Goal: Navigation & Orientation: Find specific page/section

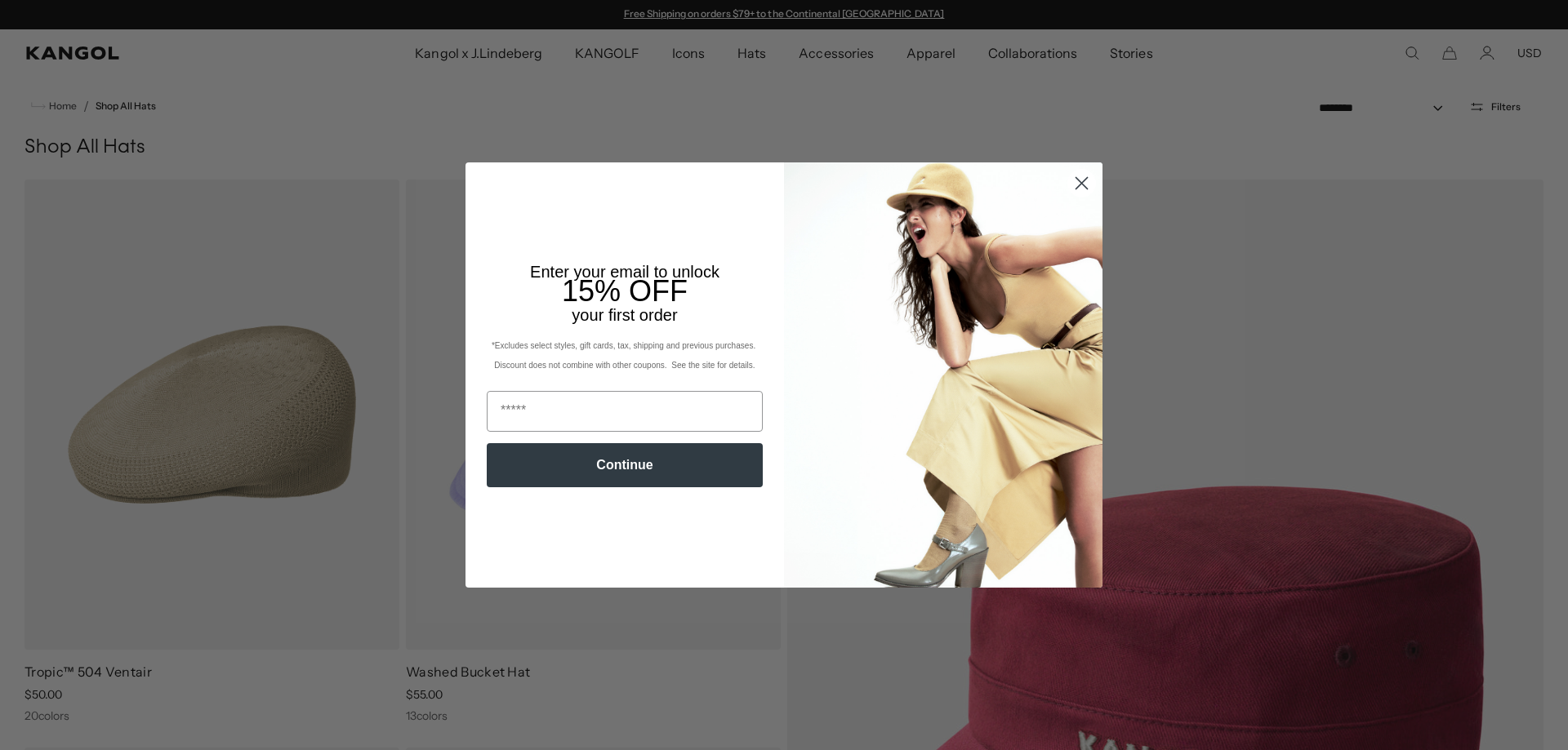
click at [1073, 184] on circle "Close dialog" at bounding box center [1081, 183] width 27 height 27
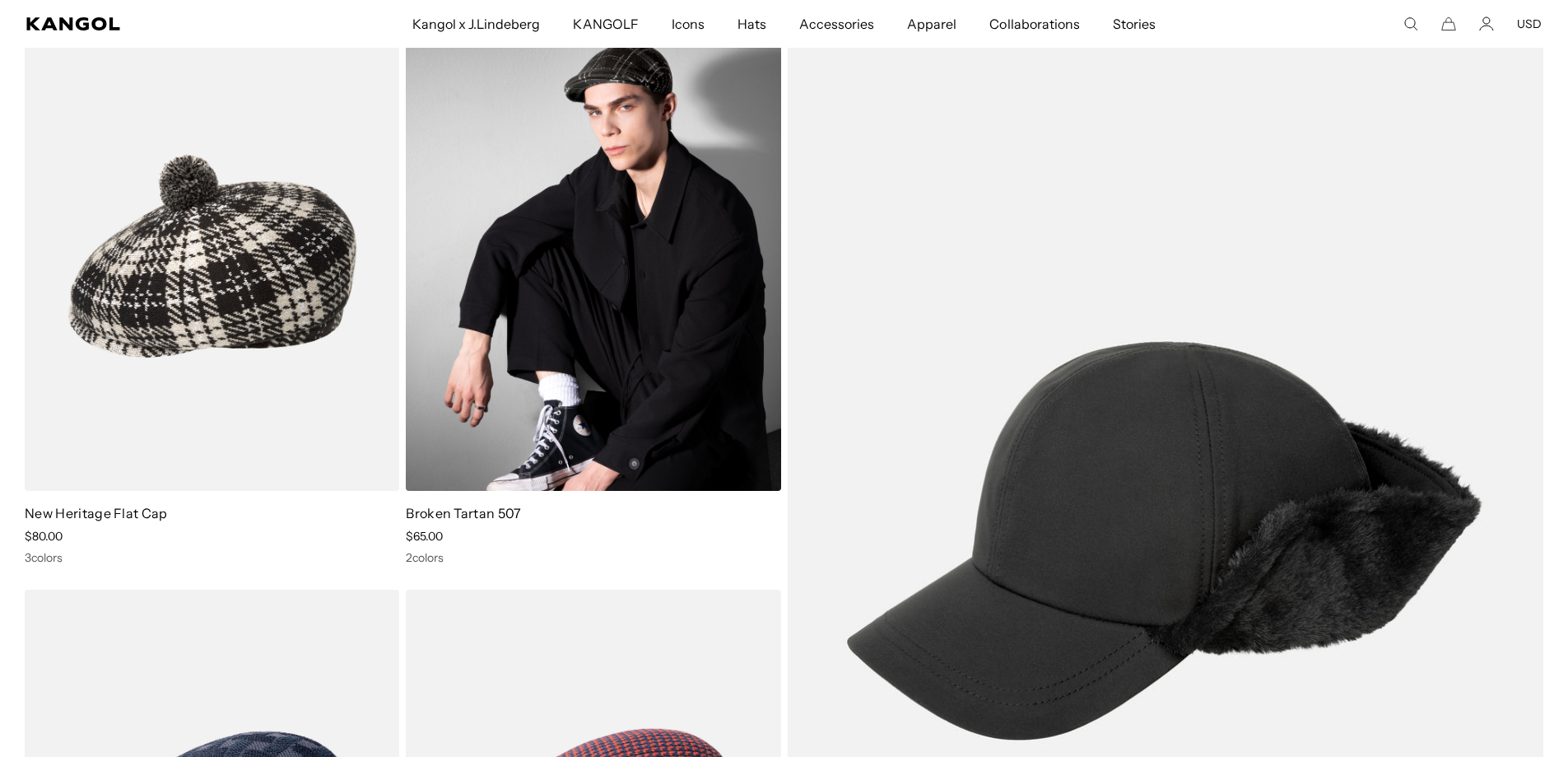
click at [554, 417] on img at bounding box center [594, 256] width 375 height 471
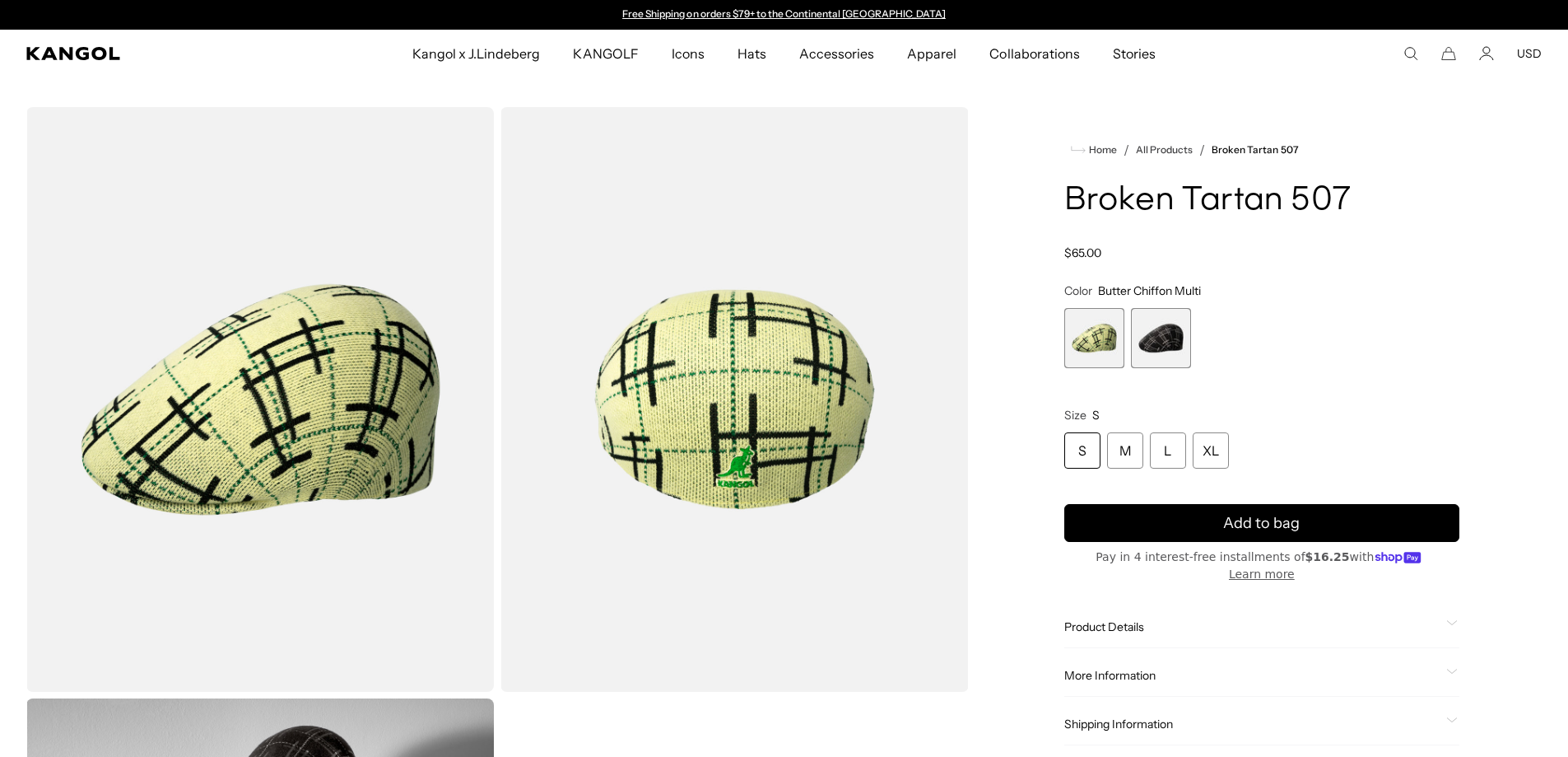
click at [1158, 352] on span "2 of 2" at bounding box center [1161, 338] width 60 height 60
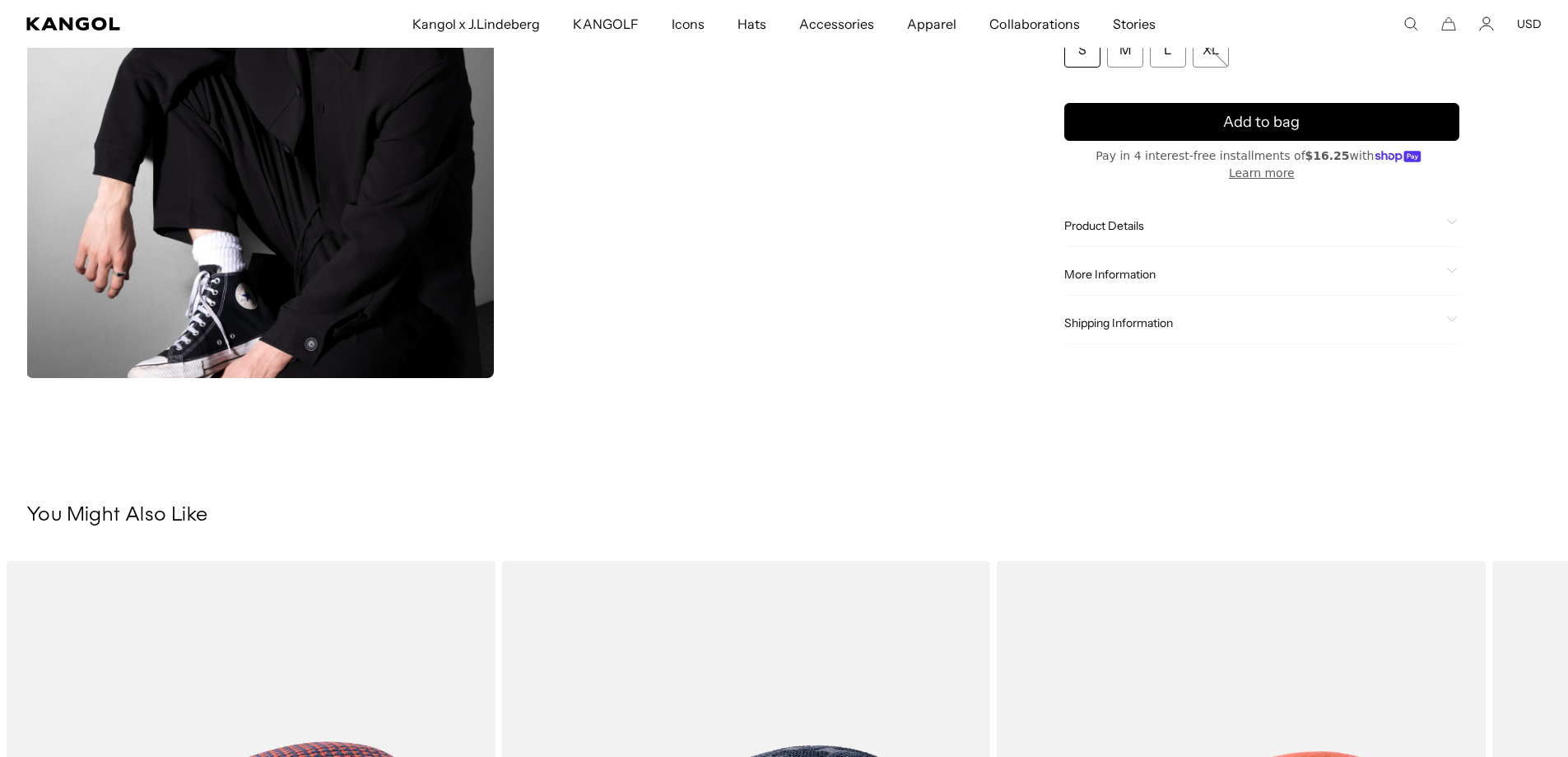
scroll to position [0, 340]
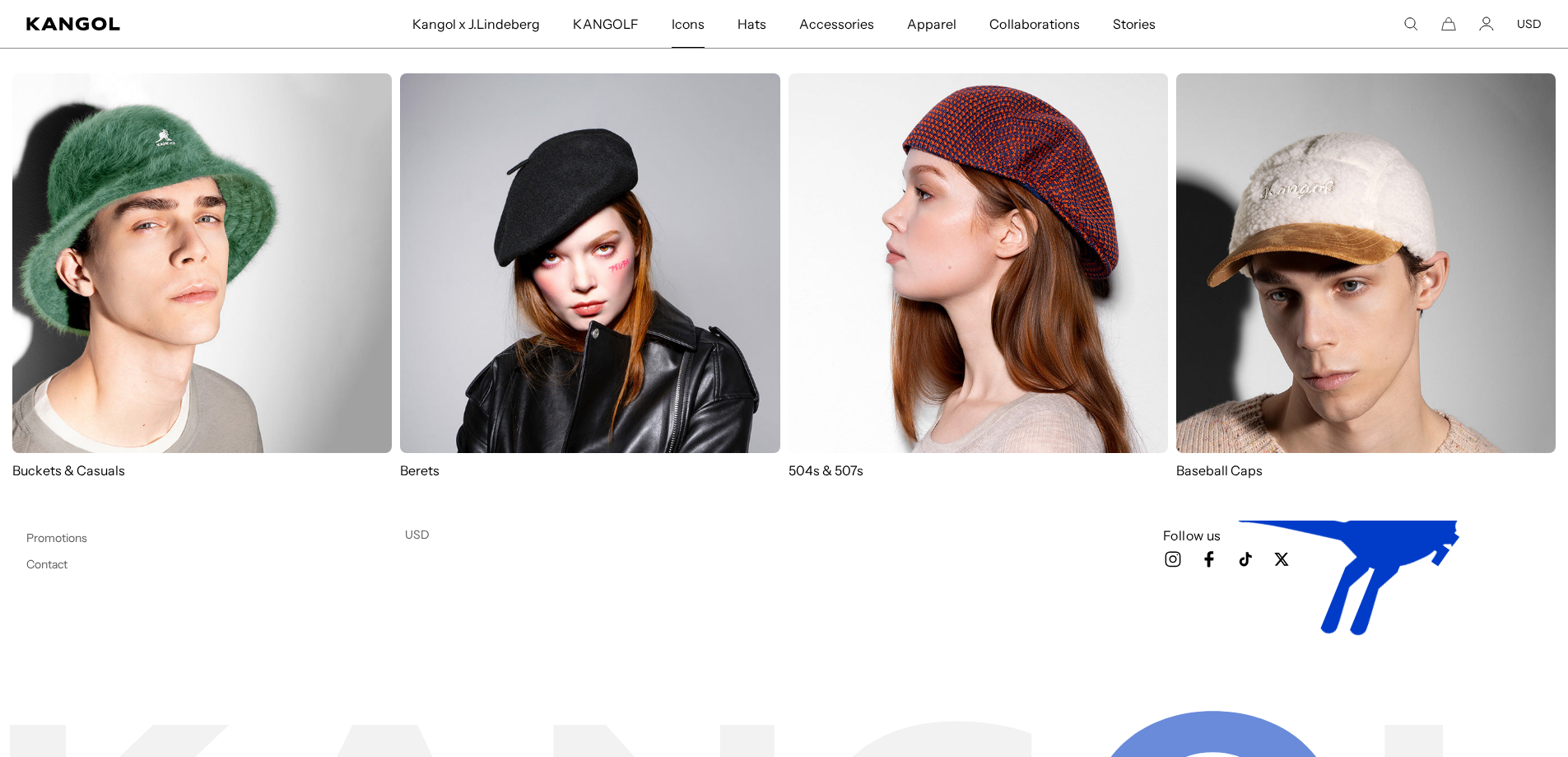
scroll to position [0, 340]
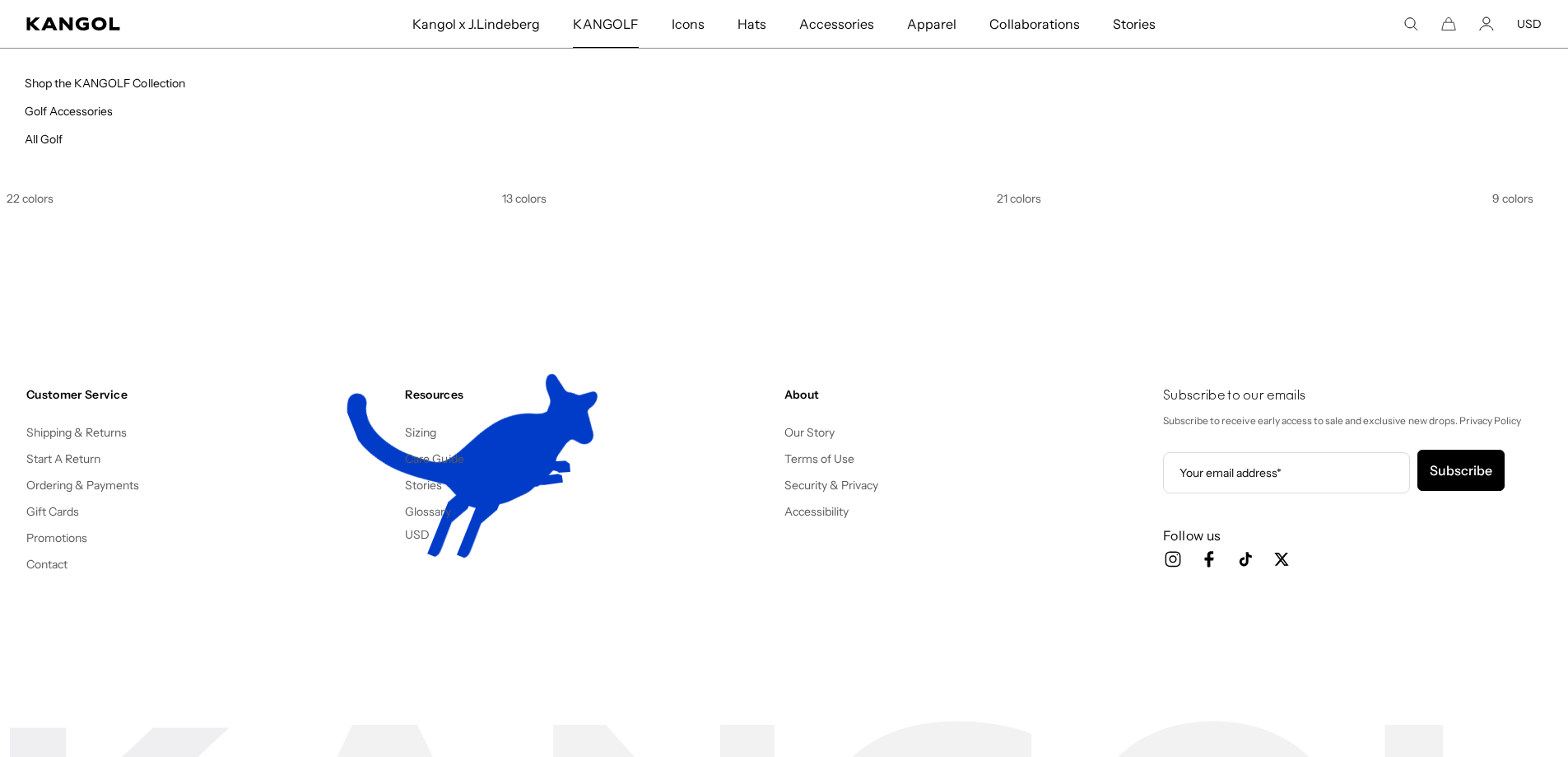
click at [615, 24] on span "KANGOLF" at bounding box center [605, 24] width 65 height 48
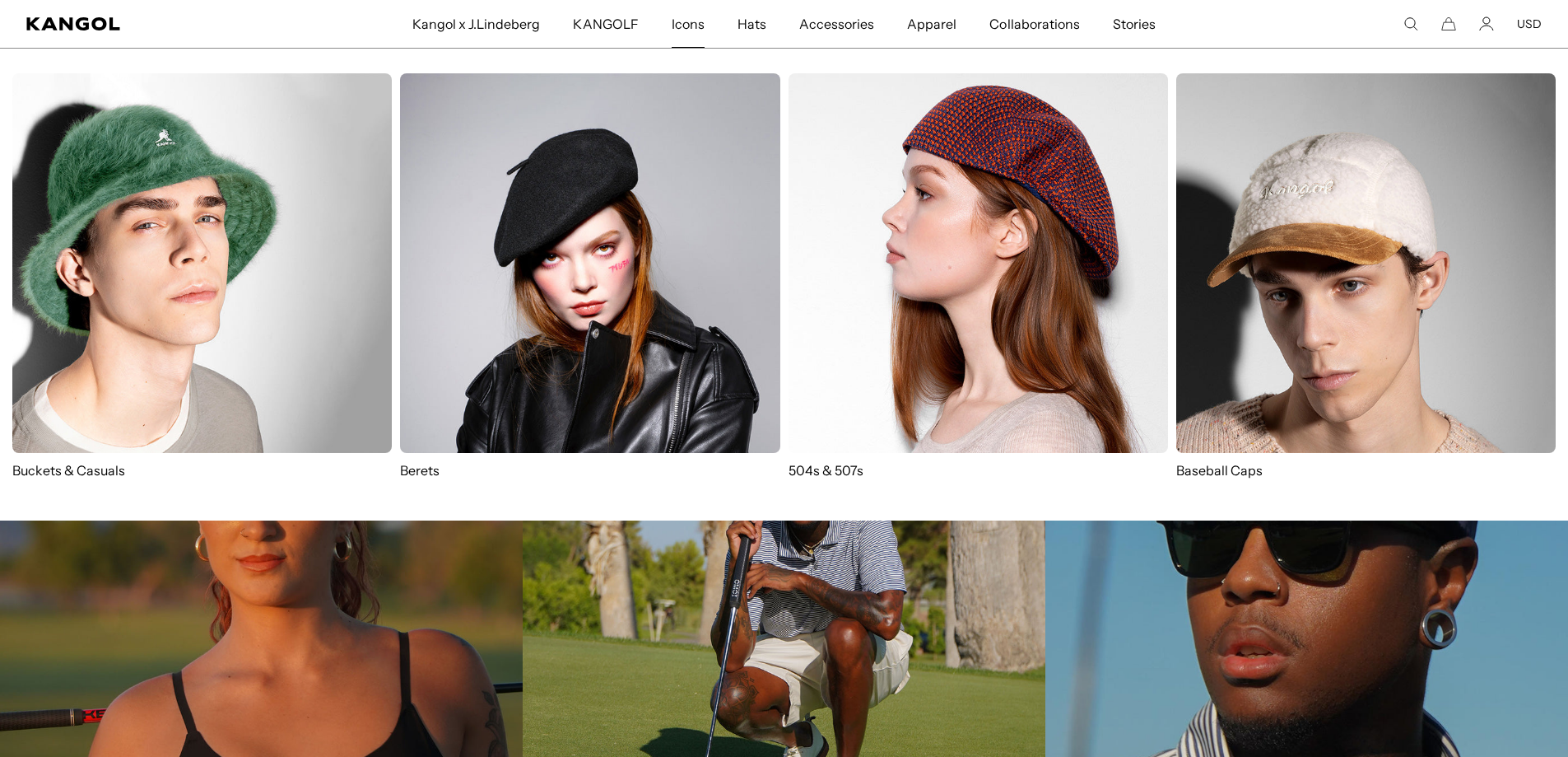
click at [683, 26] on span "Icons" at bounding box center [689, 24] width 33 height 48
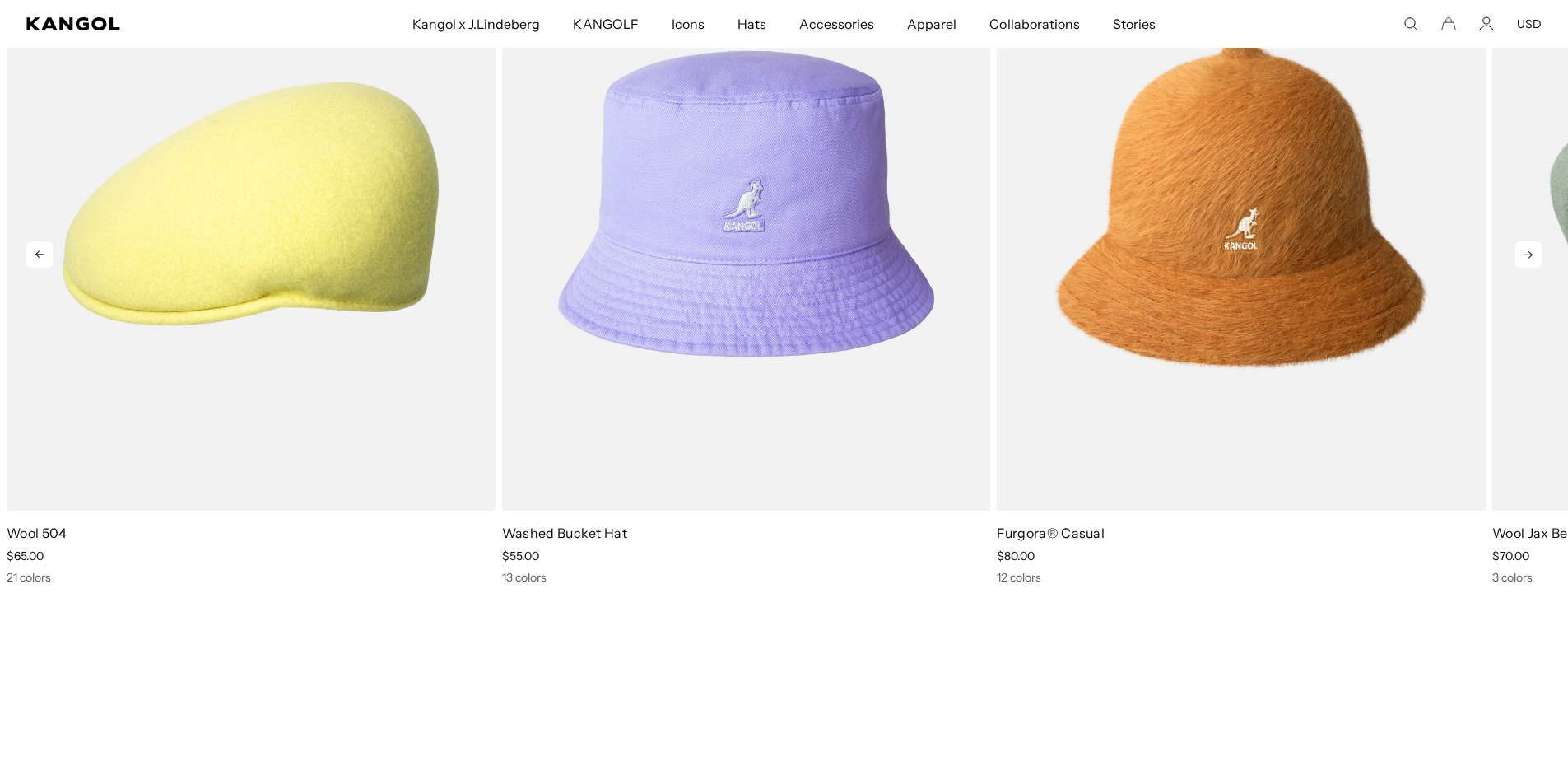
scroll to position [0, 340]
click at [1525, 254] on icon at bounding box center [1529, 255] width 8 height 8
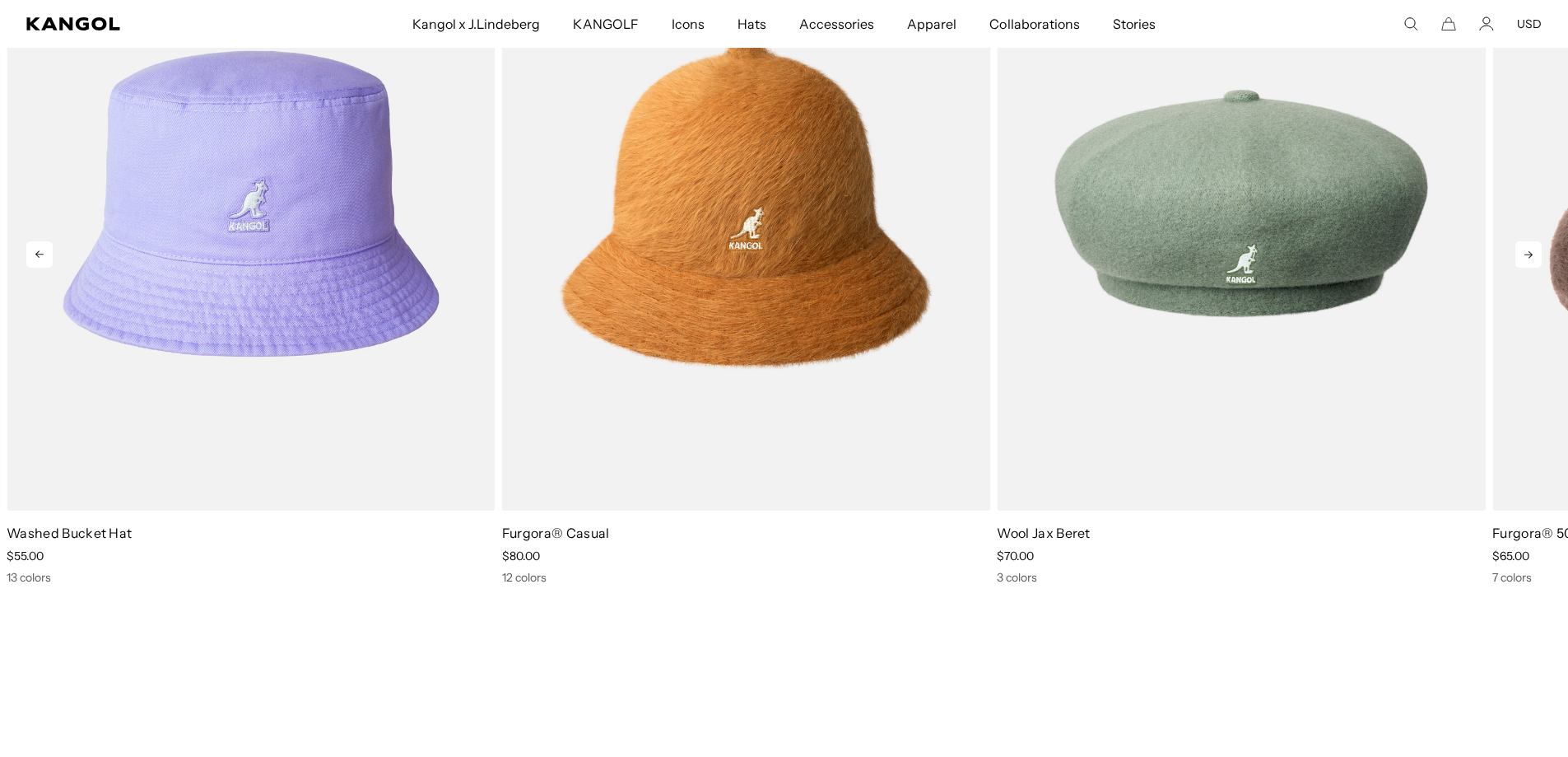
click at [1525, 254] on icon at bounding box center [1529, 255] width 8 height 8
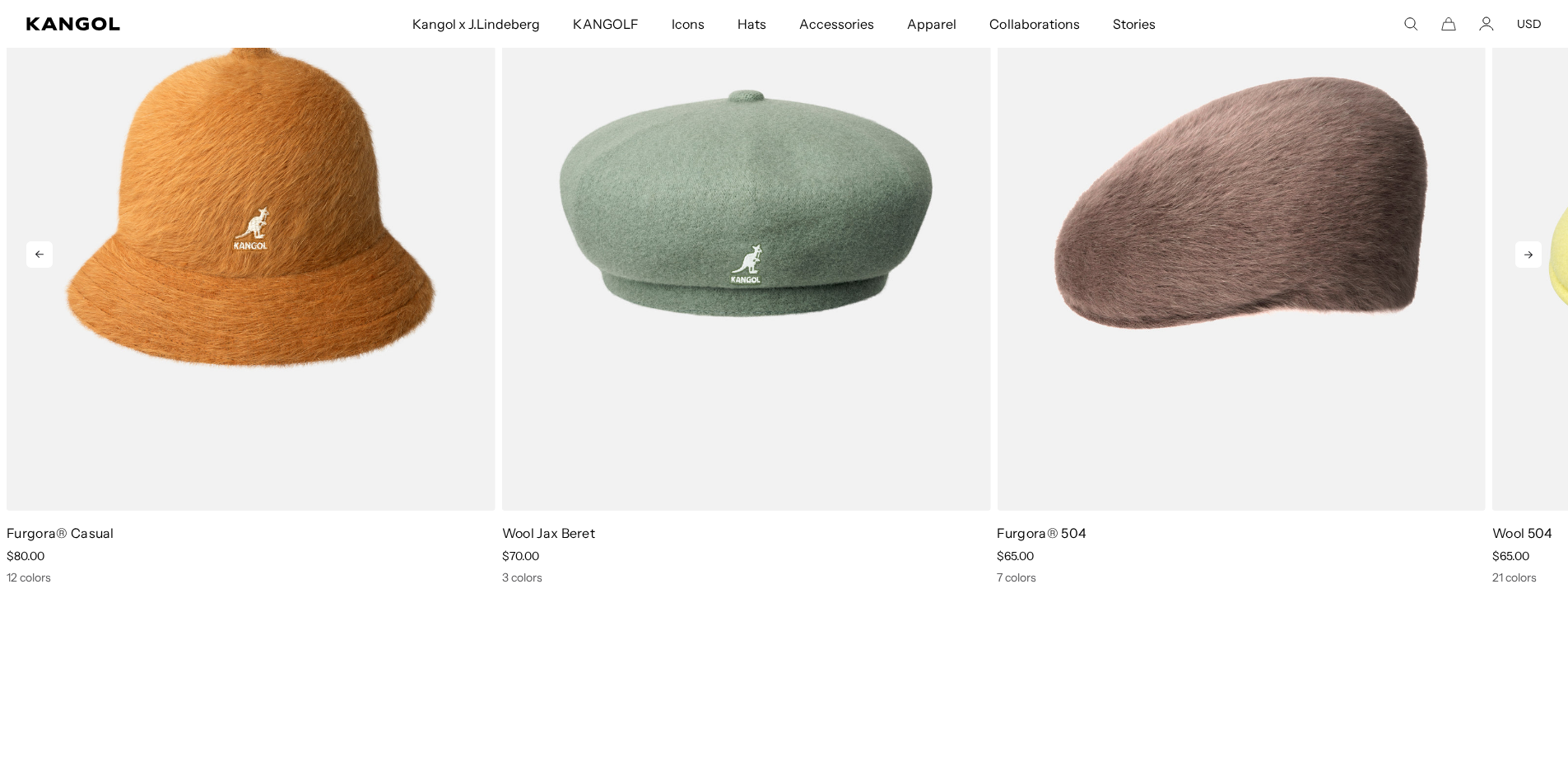
click at [1525, 254] on icon at bounding box center [1529, 255] width 8 height 8
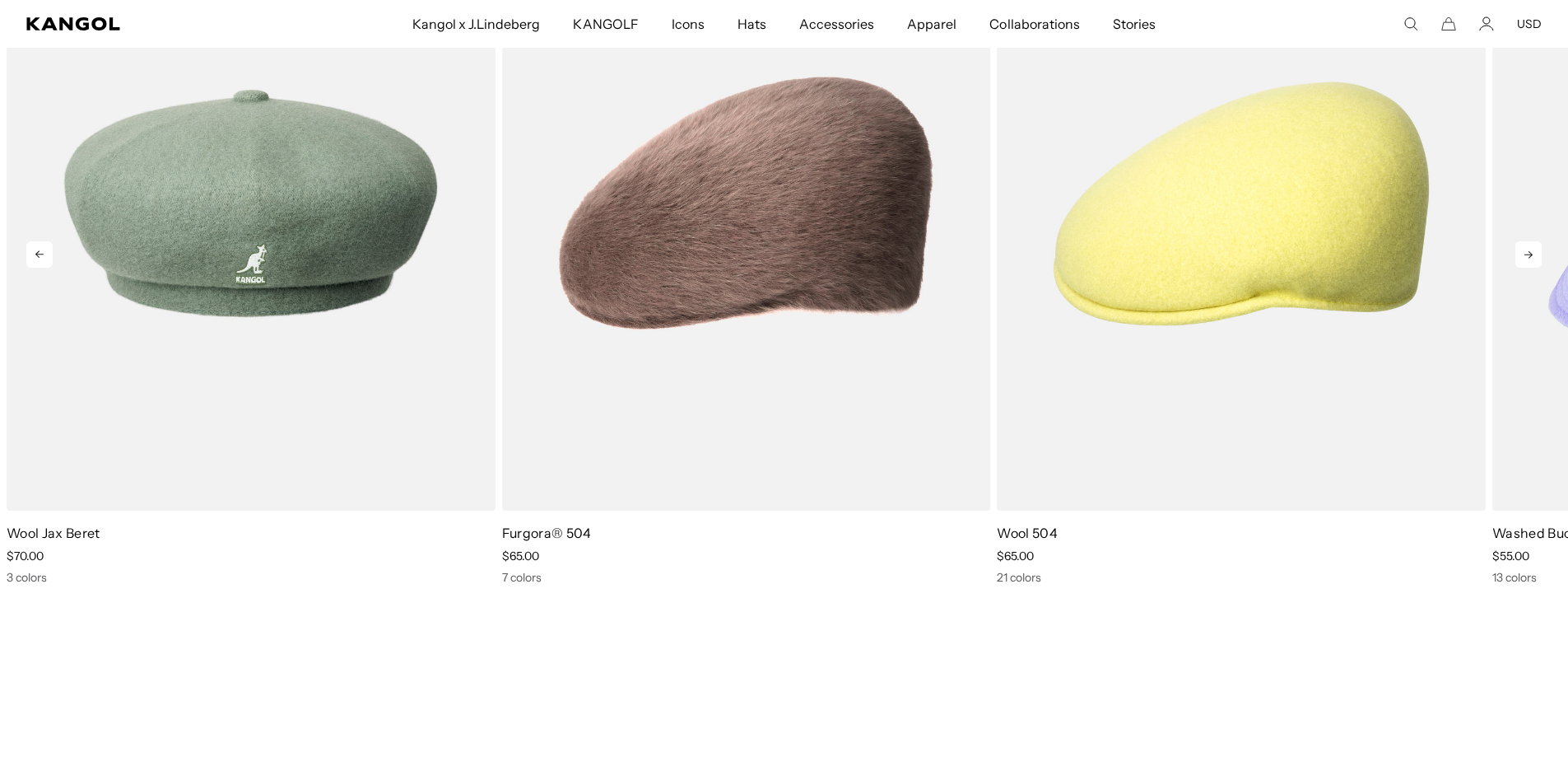
click at [1525, 254] on icon at bounding box center [1529, 255] width 8 height 8
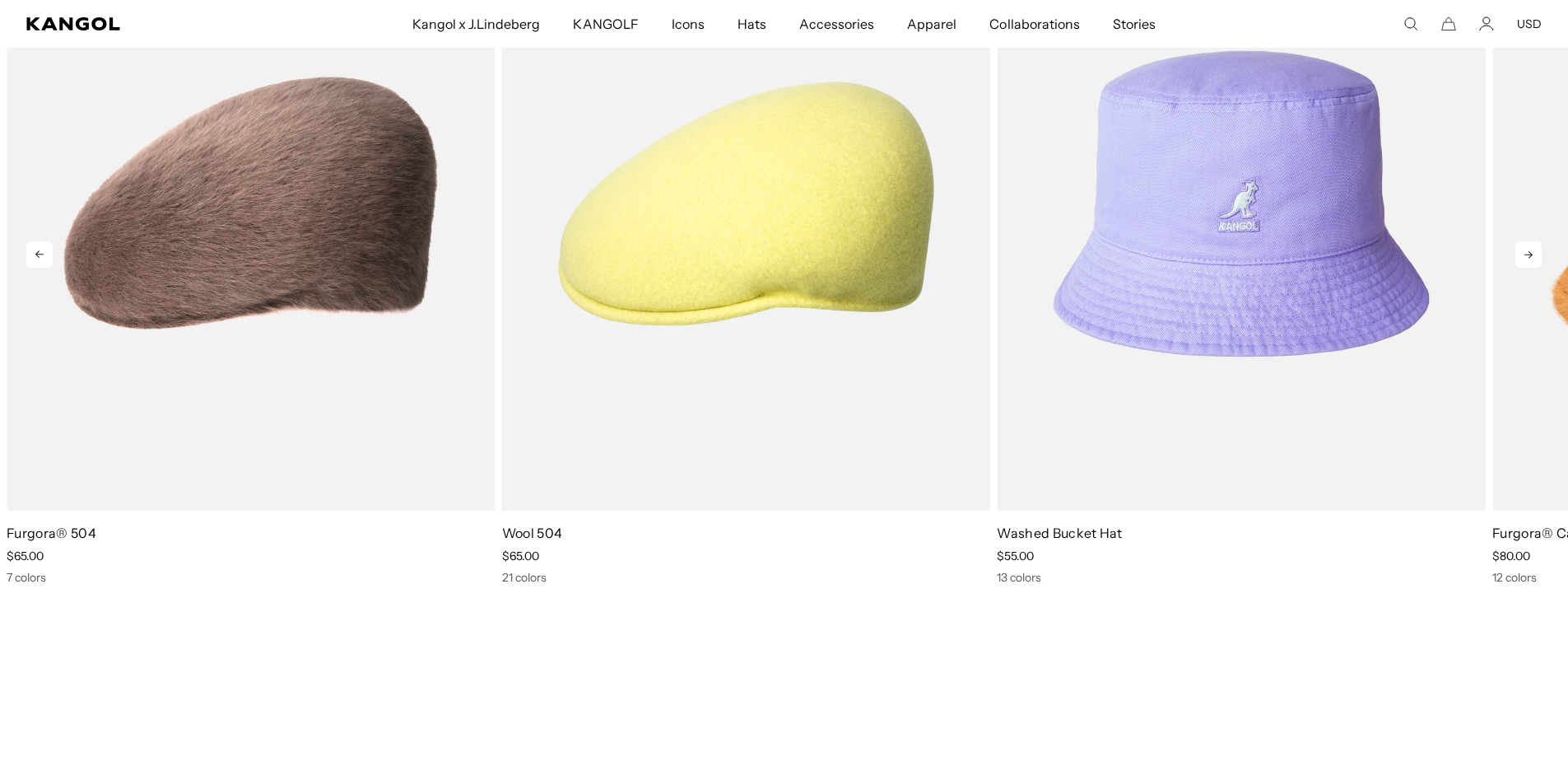
scroll to position [0, 0]
click at [1525, 254] on icon at bounding box center [1529, 255] width 8 height 8
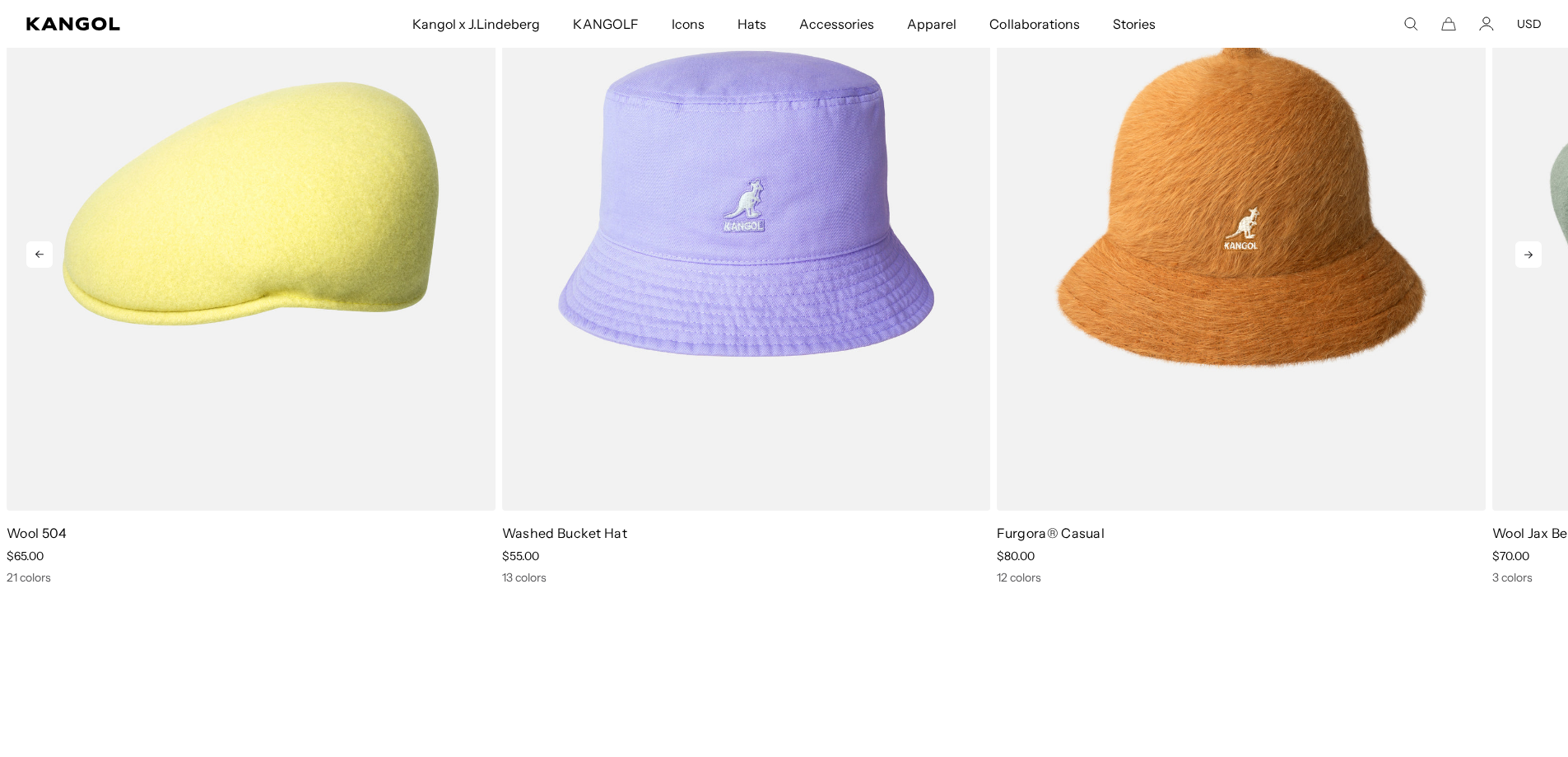
click at [1525, 254] on icon at bounding box center [1529, 255] width 8 height 8
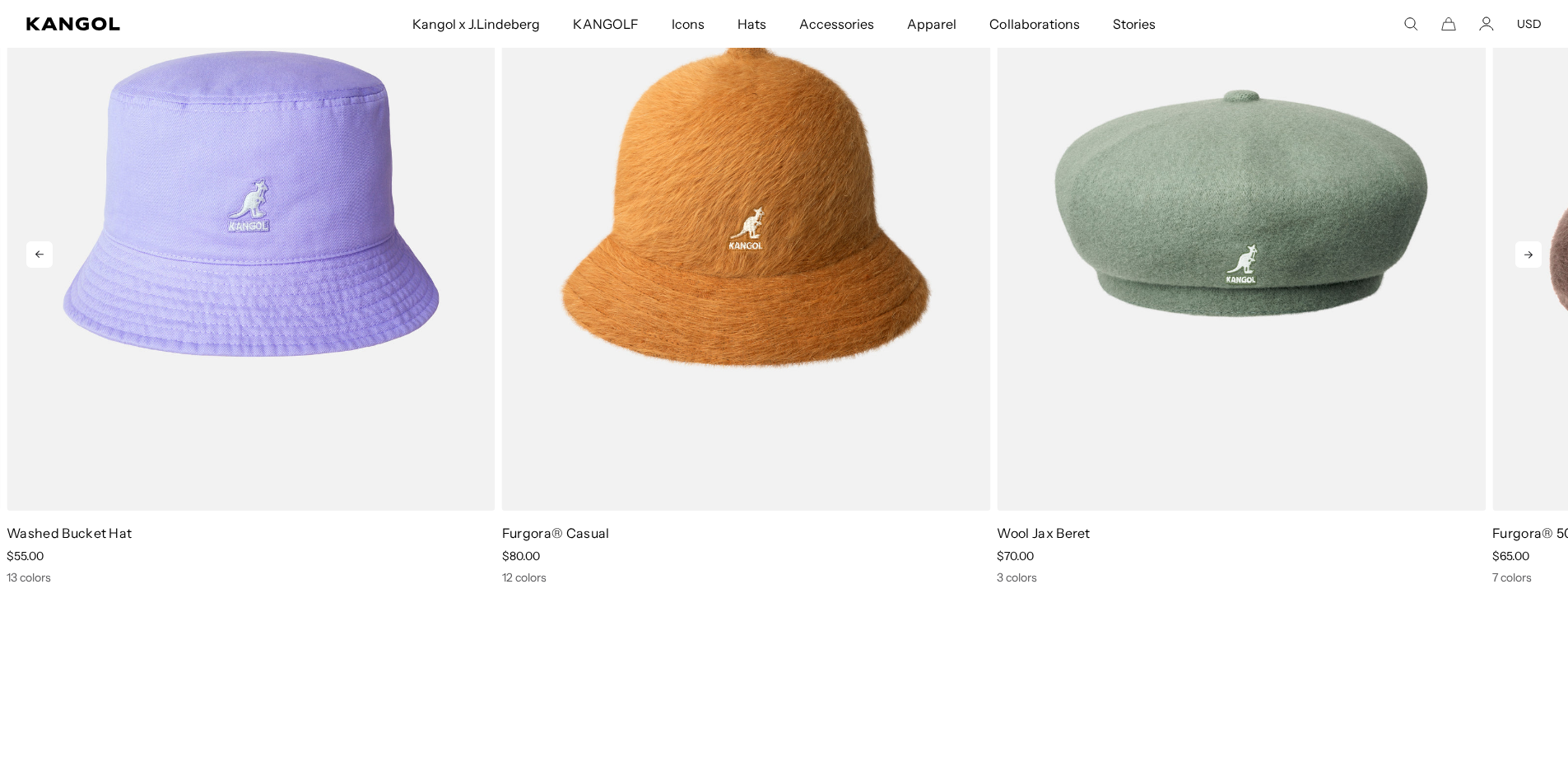
click at [1525, 254] on icon at bounding box center [1529, 255] width 8 height 8
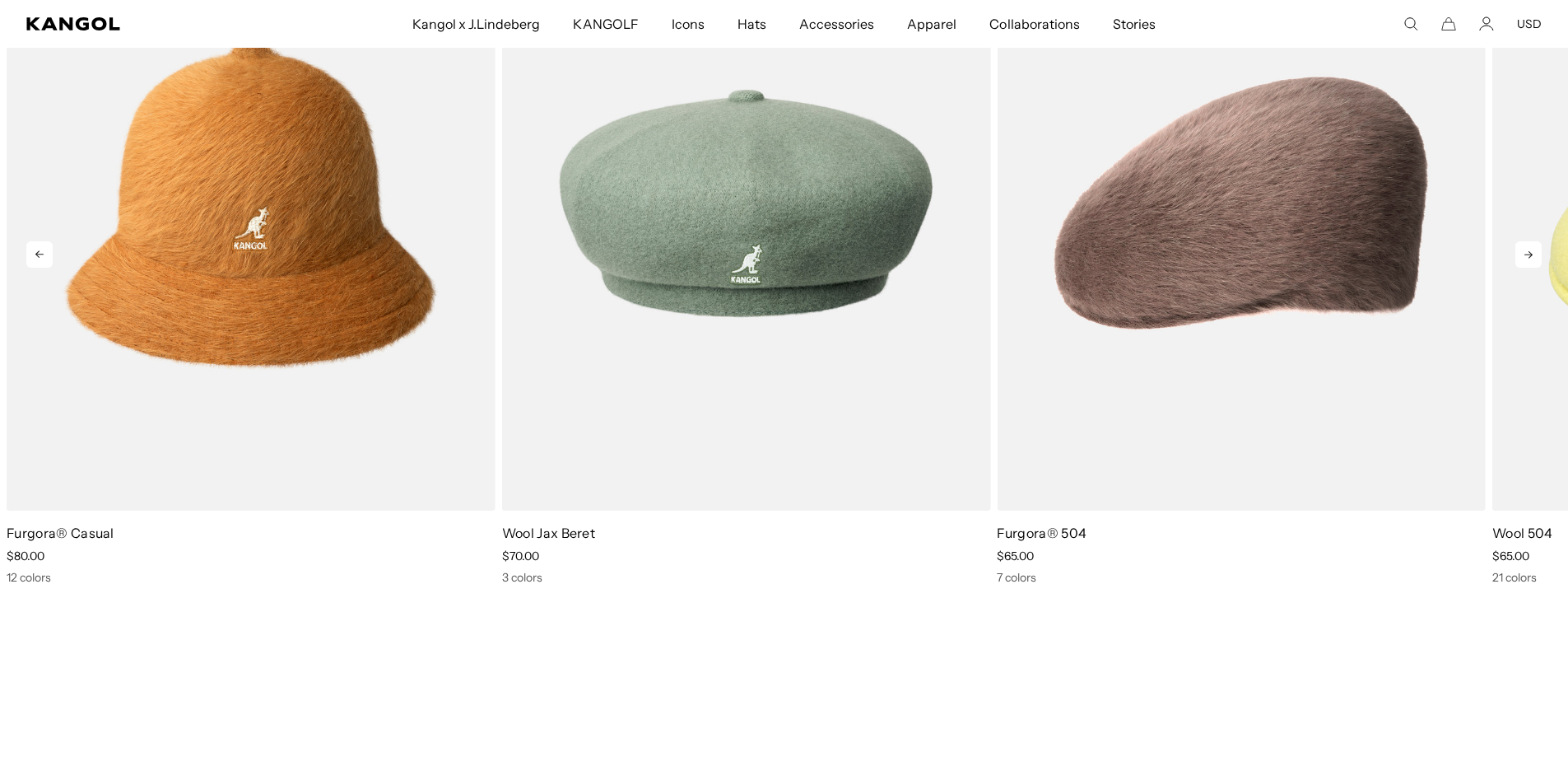
click at [1525, 254] on icon at bounding box center [1529, 255] width 8 height 8
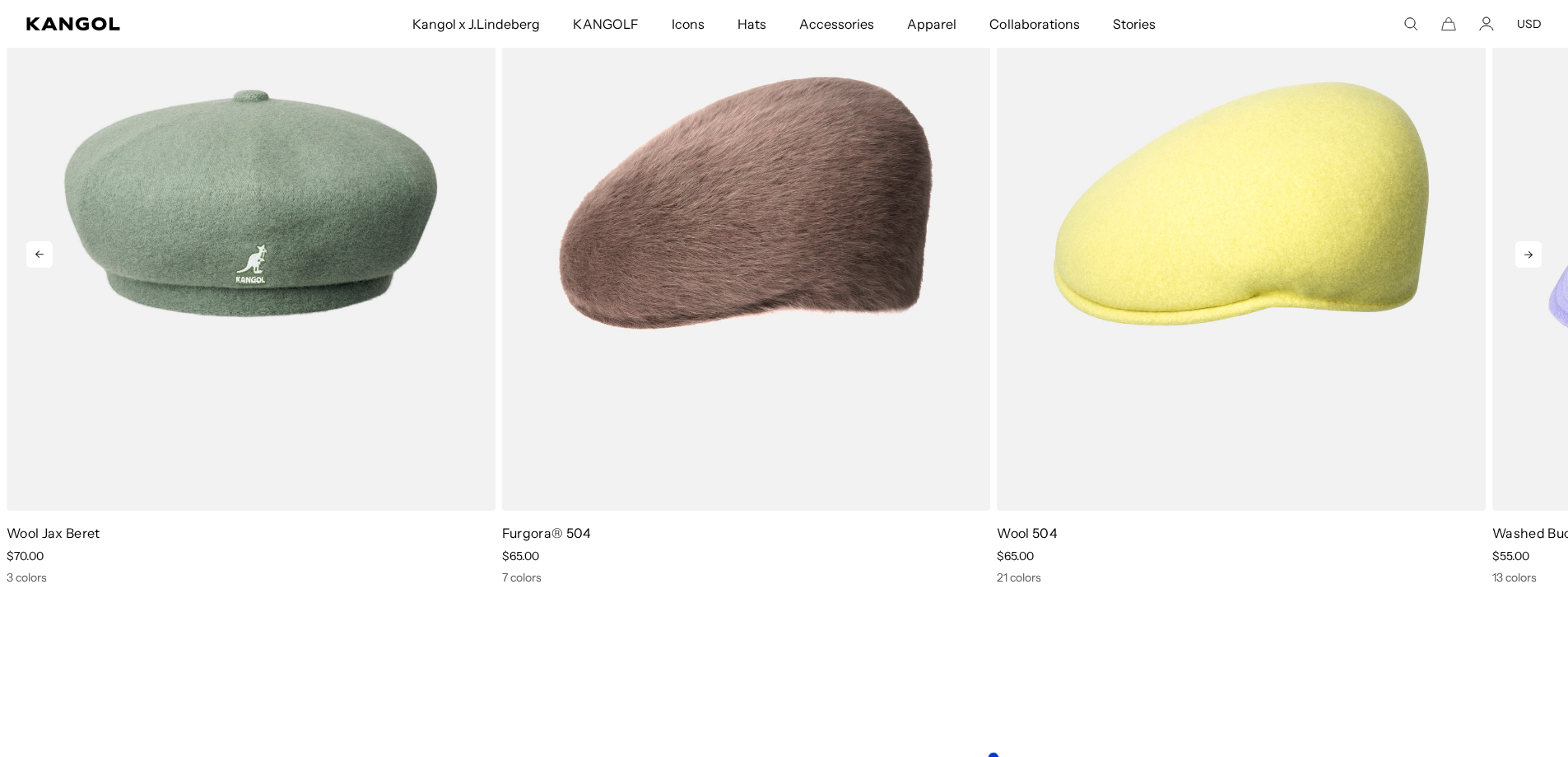
scroll to position [0, 340]
click at [1525, 254] on icon at bounding box center [1529, 255] width 8 height 8
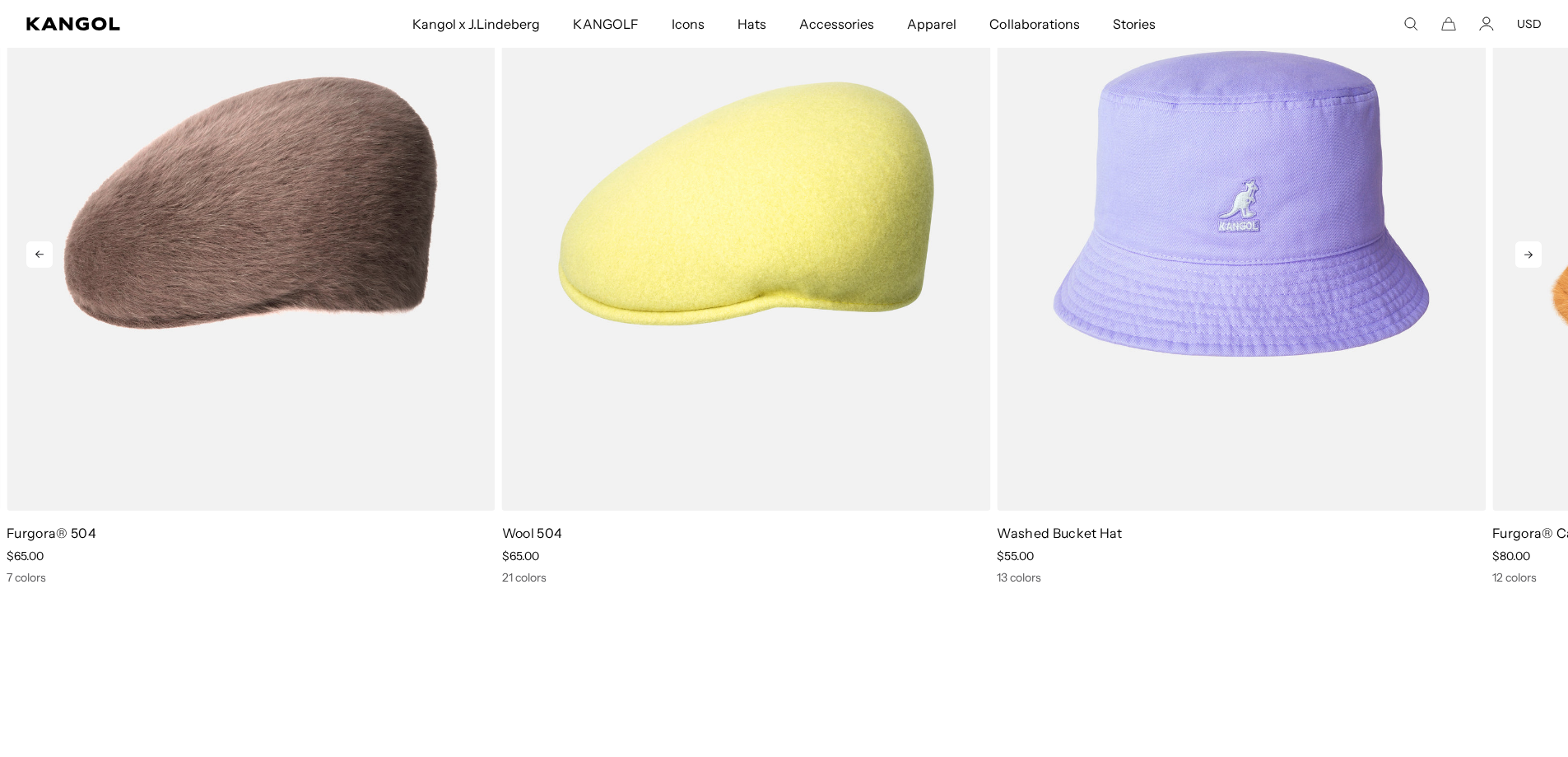
click at [1525, 254] on icon at bounding box center [1529, 255] width 8 height 8
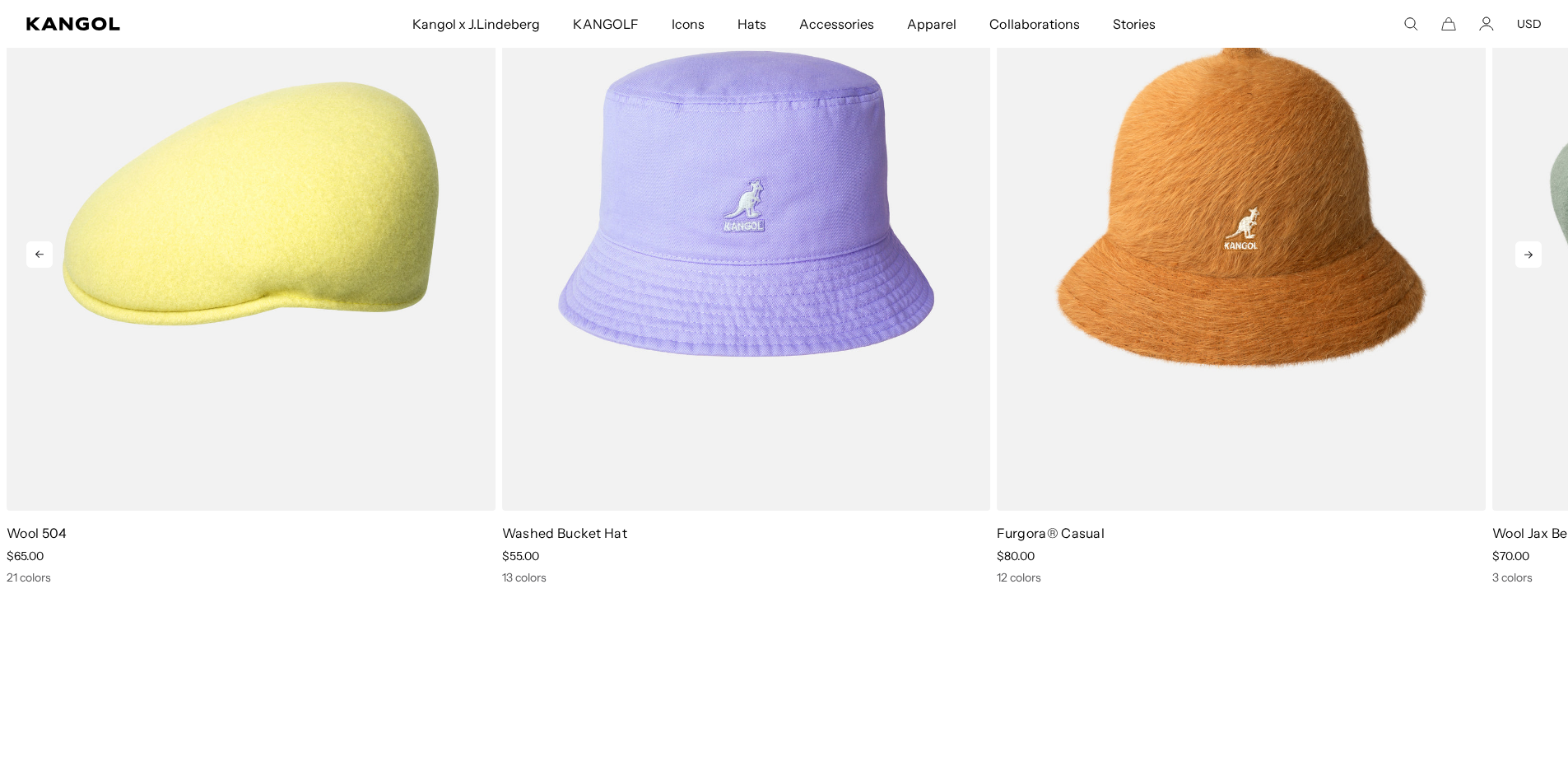
click at [1525, 254] on icon at bounding box center [1529, 255] width 8 height 8
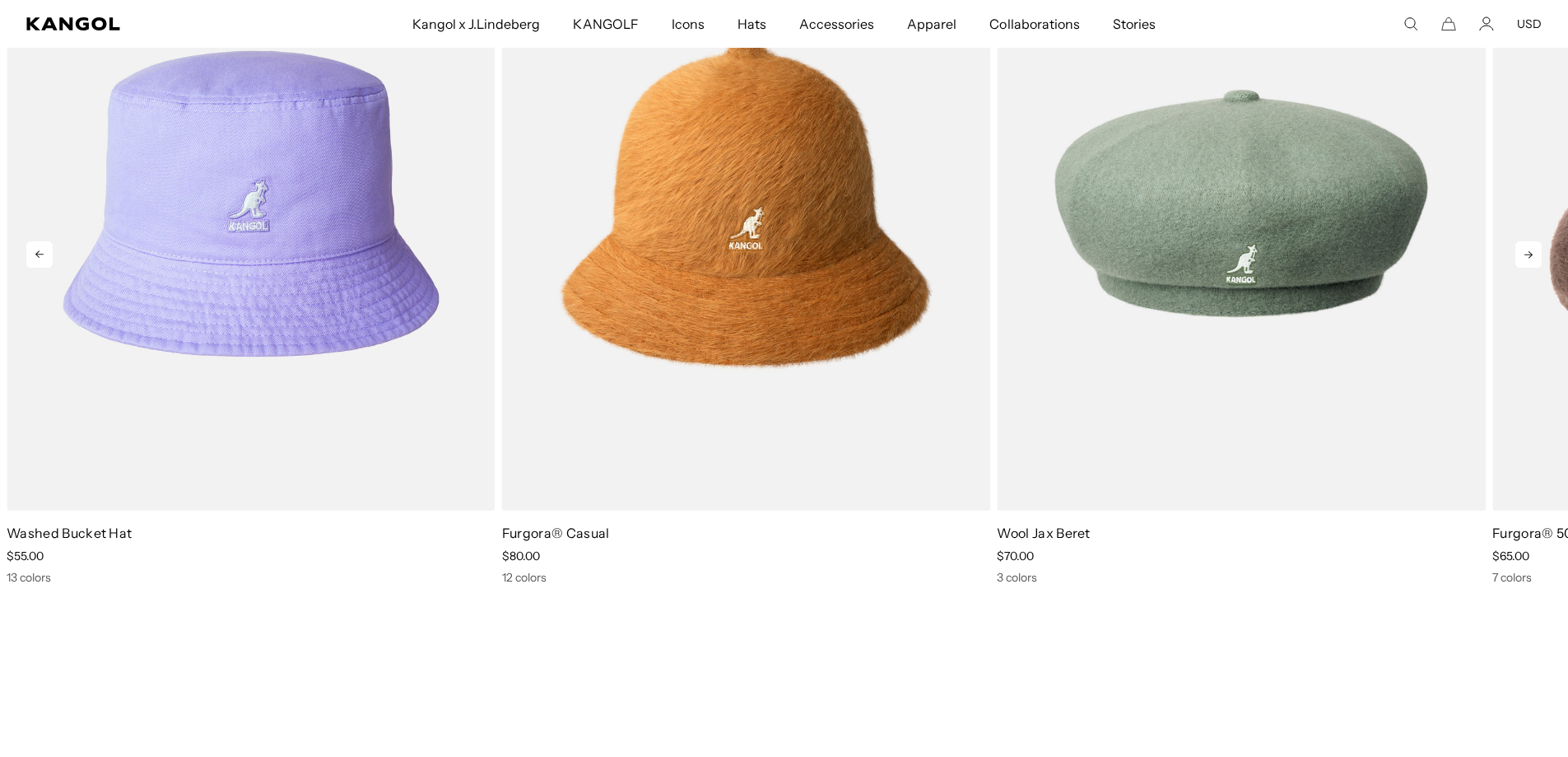
click at [1525, 254] on icon at bounding box center [1529, 255] width 8 height 8
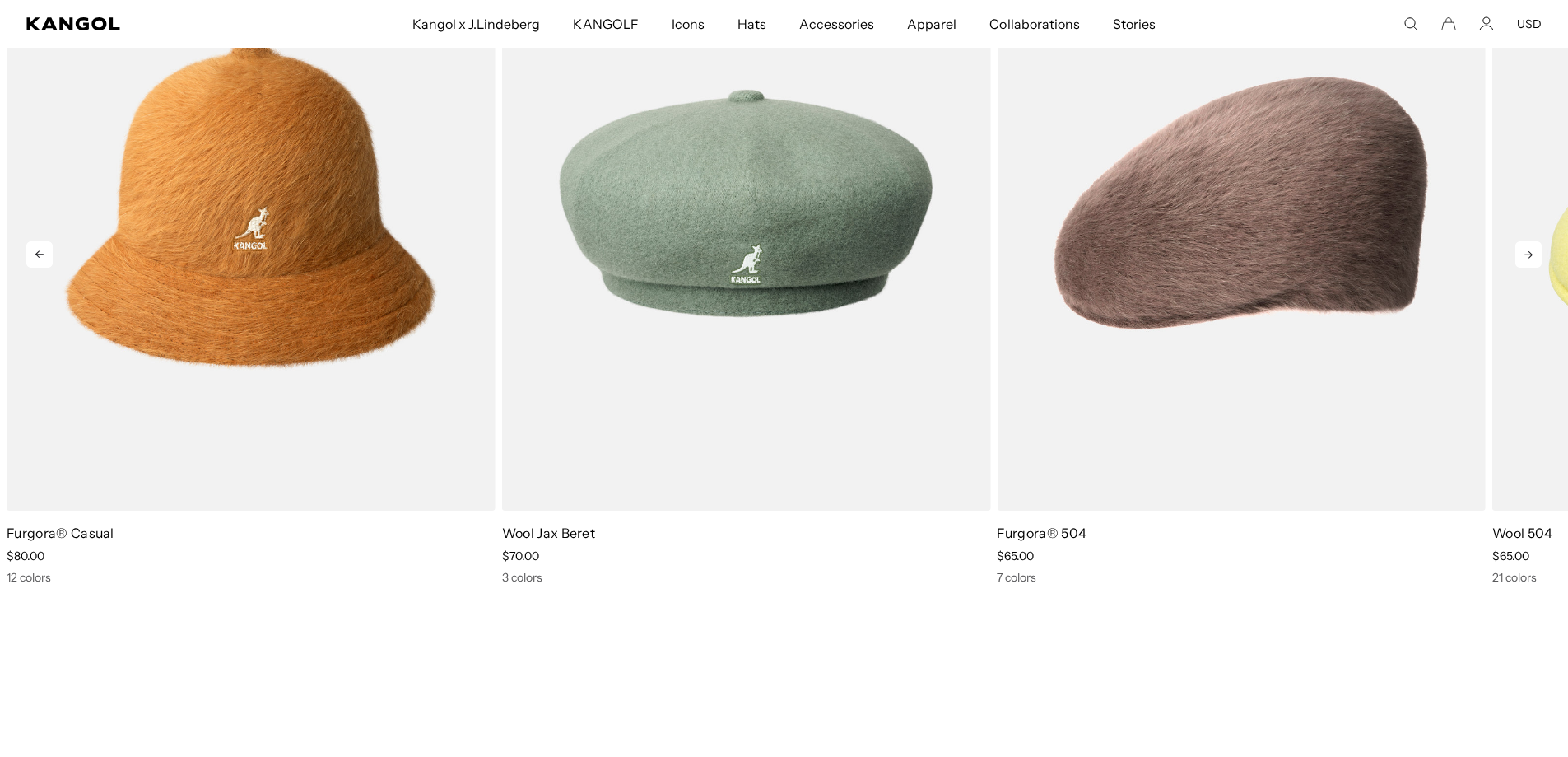
click at [1525, 254] on icon at bounding box center [1529, 255] width 8 height 8
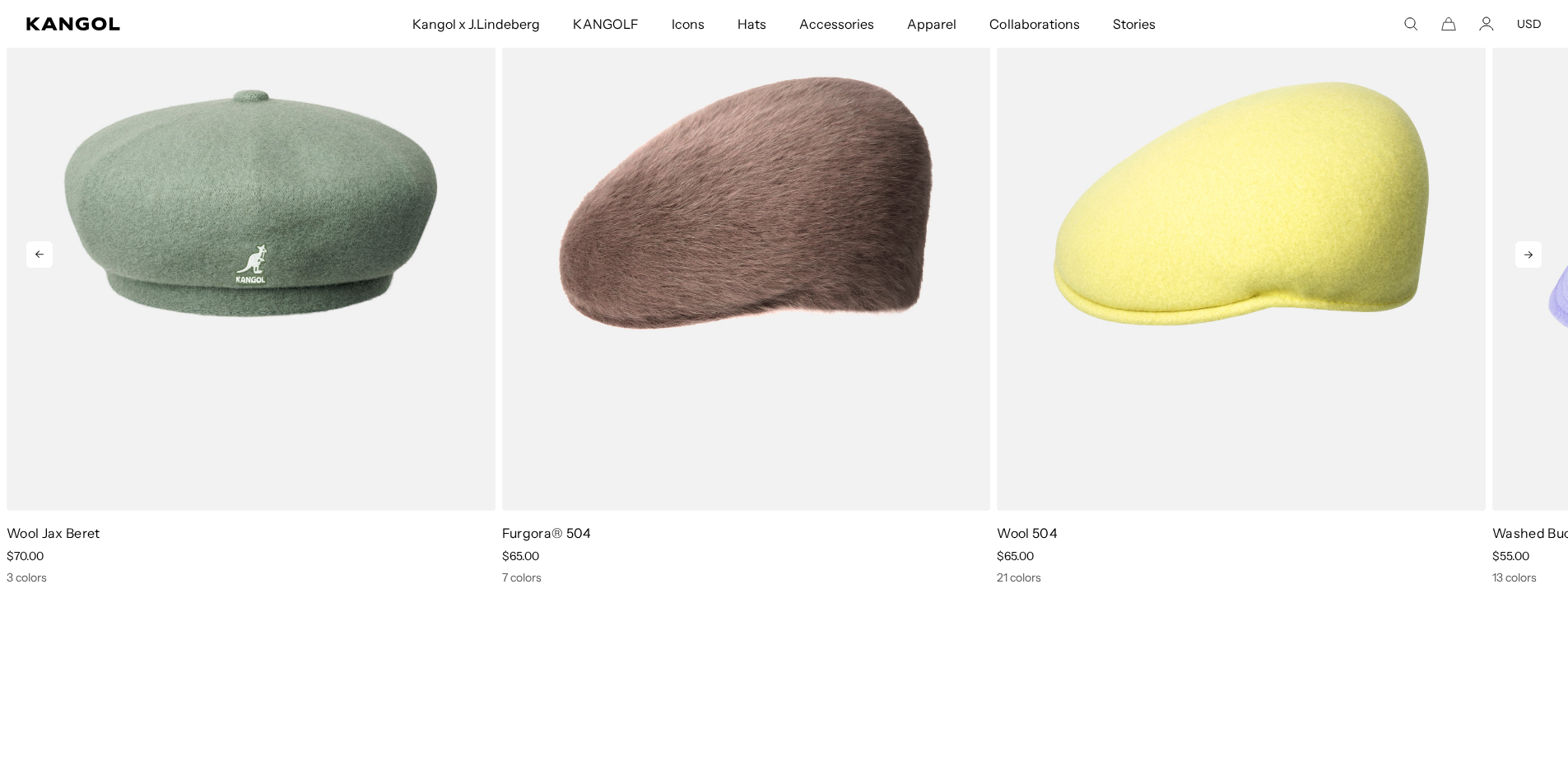
click at [1525, 254] on icon at bounding box center [1529, 255] width 8 height 8
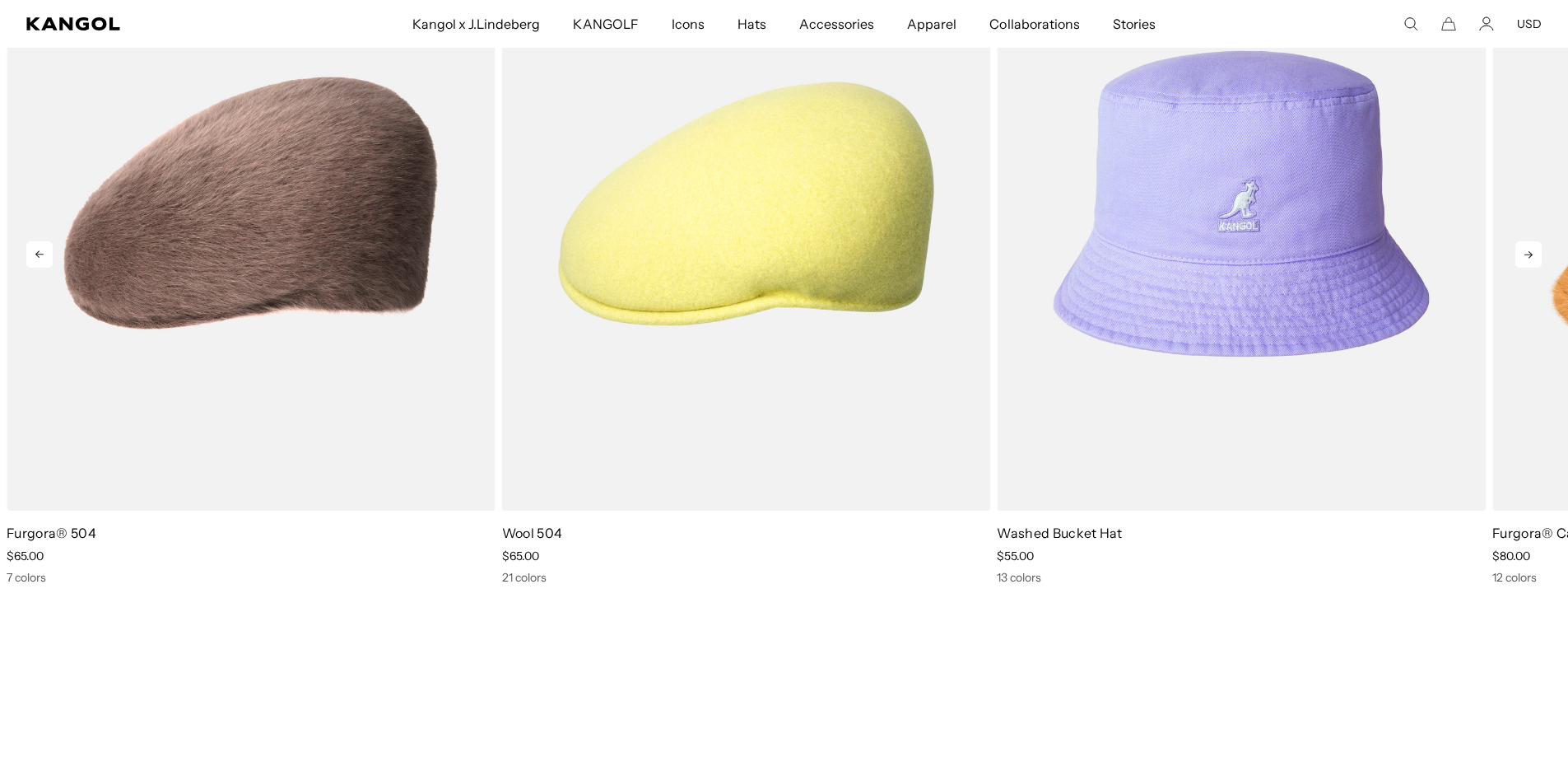
scroll to position [0, 0]
click at [1525, 255] on icon at bounding box center [1528, 254] width 26 height 27
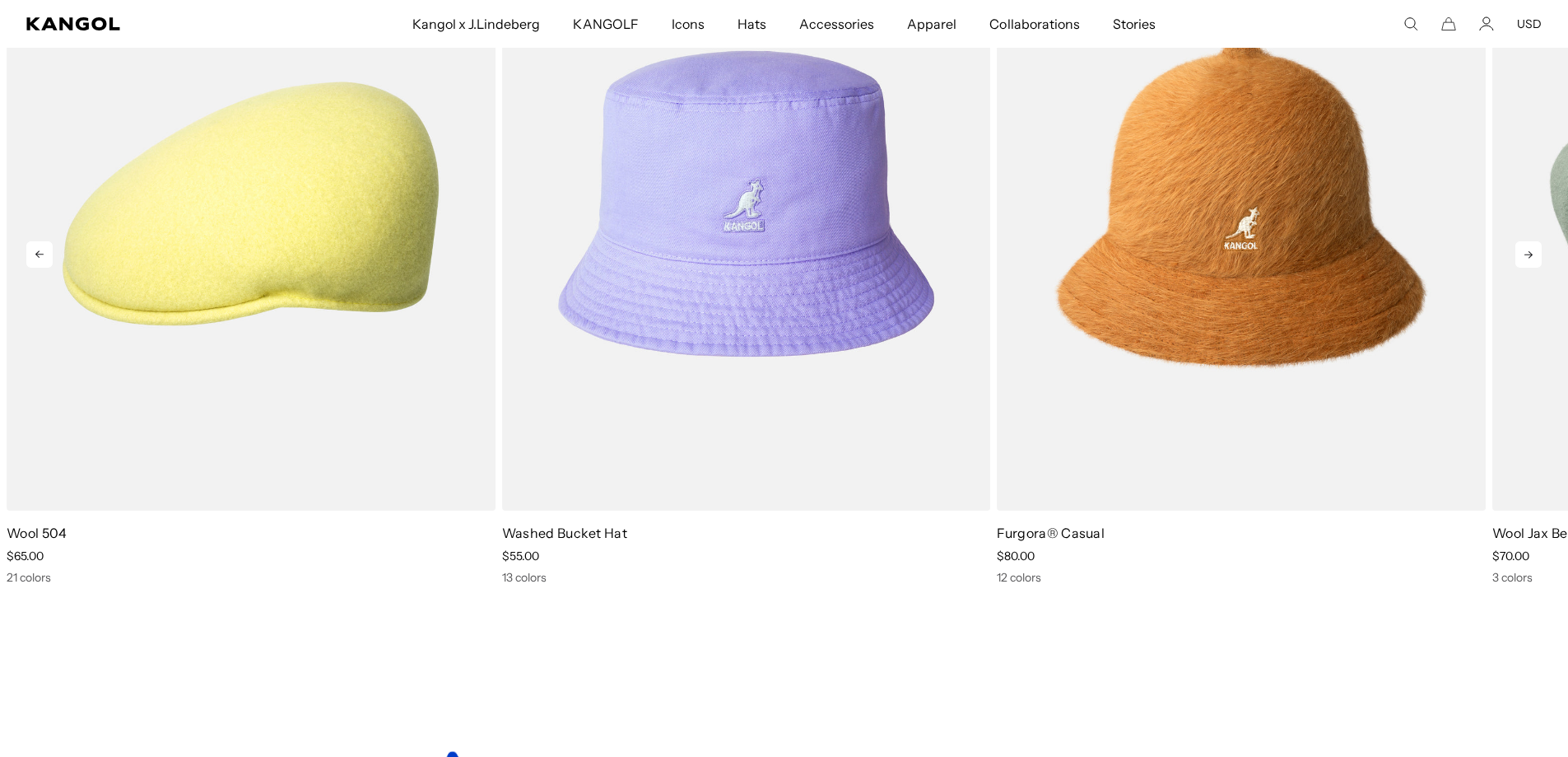
click at [1525, 255] on icon at bounding box center [1528, 254] width 26 height 27
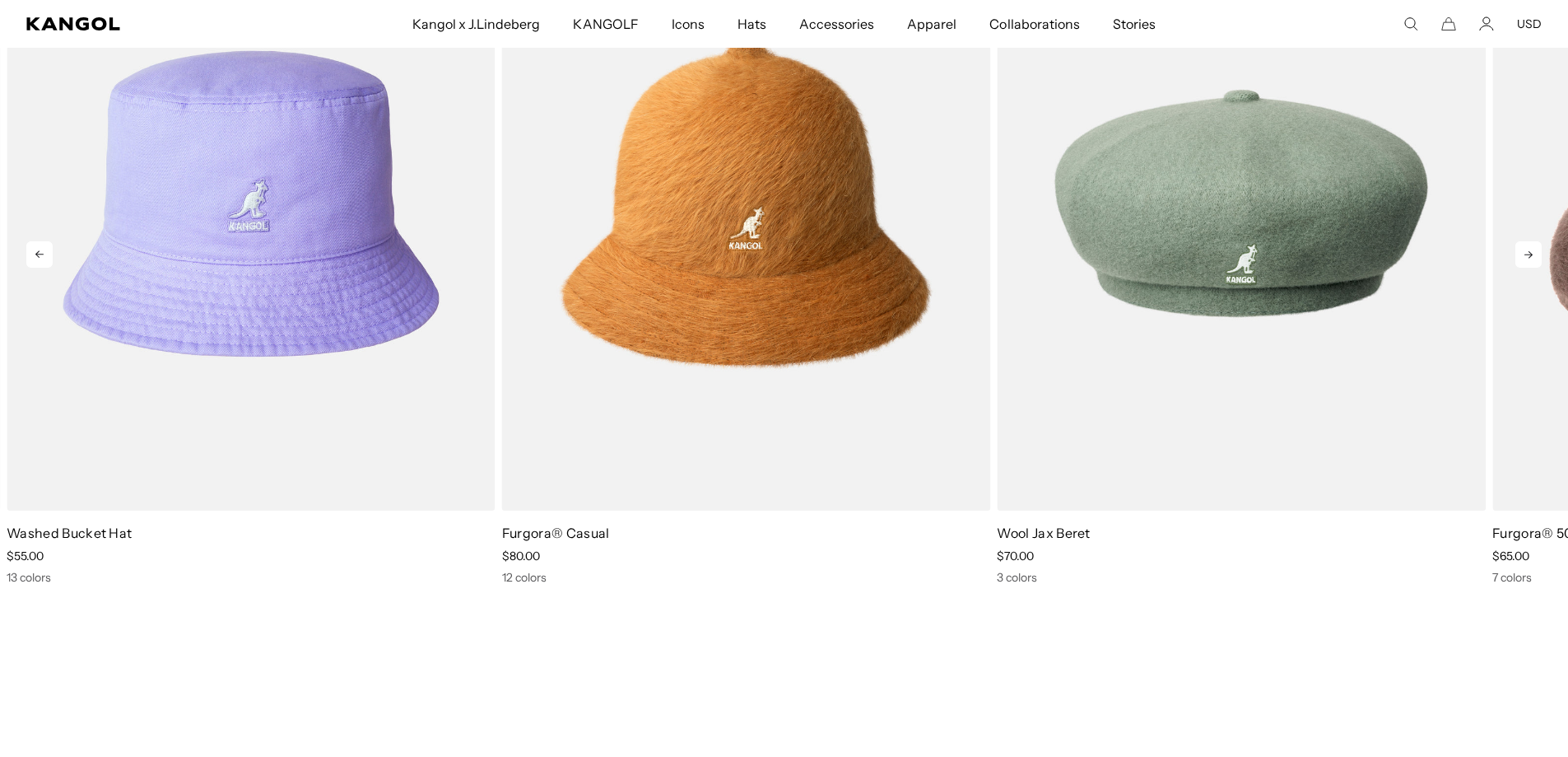
click at [1525, 255] on icon at bounding box center [1528, 254] width 26 height 27
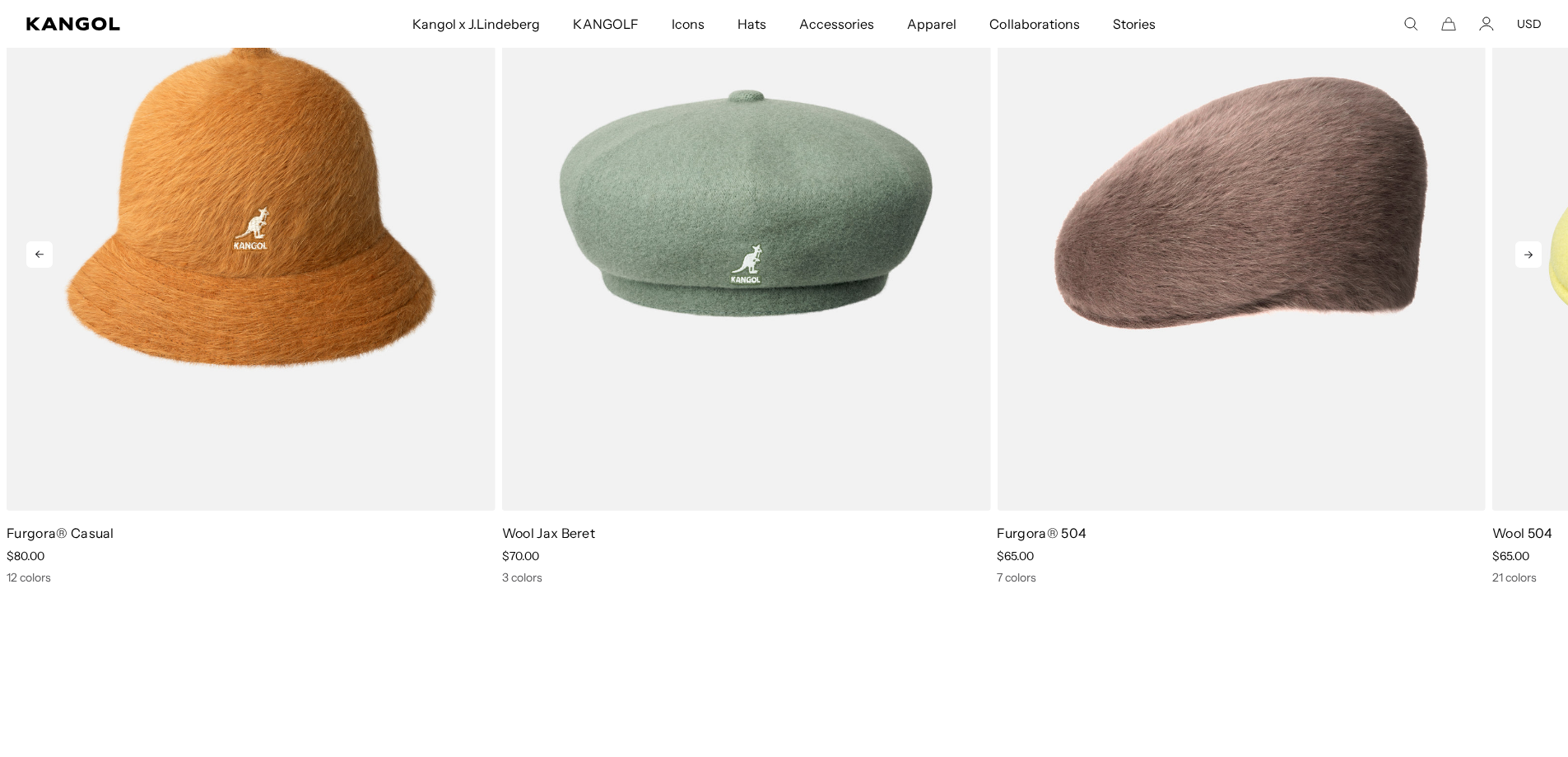
click at [1525, 255] on icon at bounding box center [1528, 254] width 26 height 27
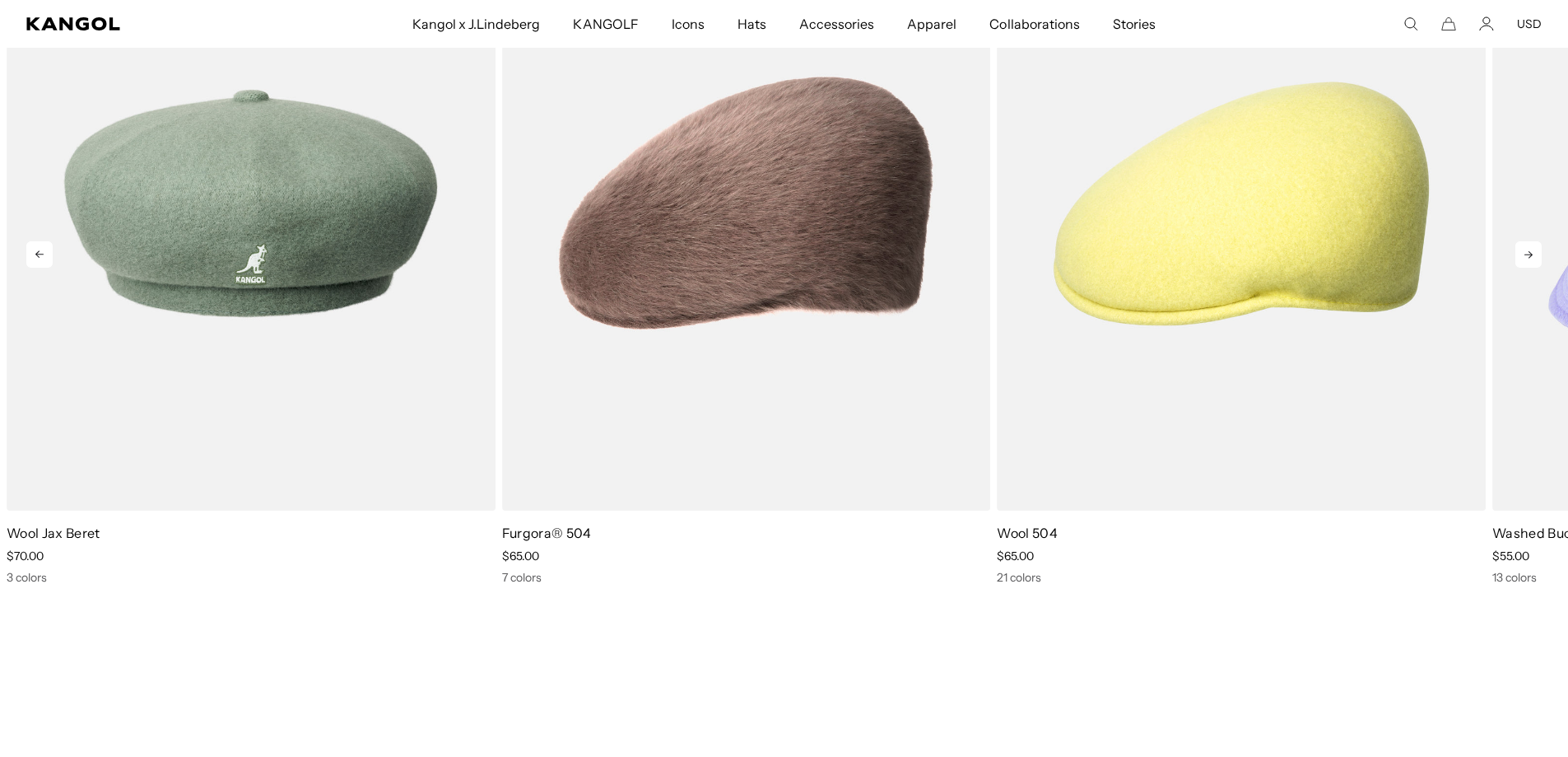
click at [1525, 255] on icon at bounding box center [1528, 254] width 26 height 27
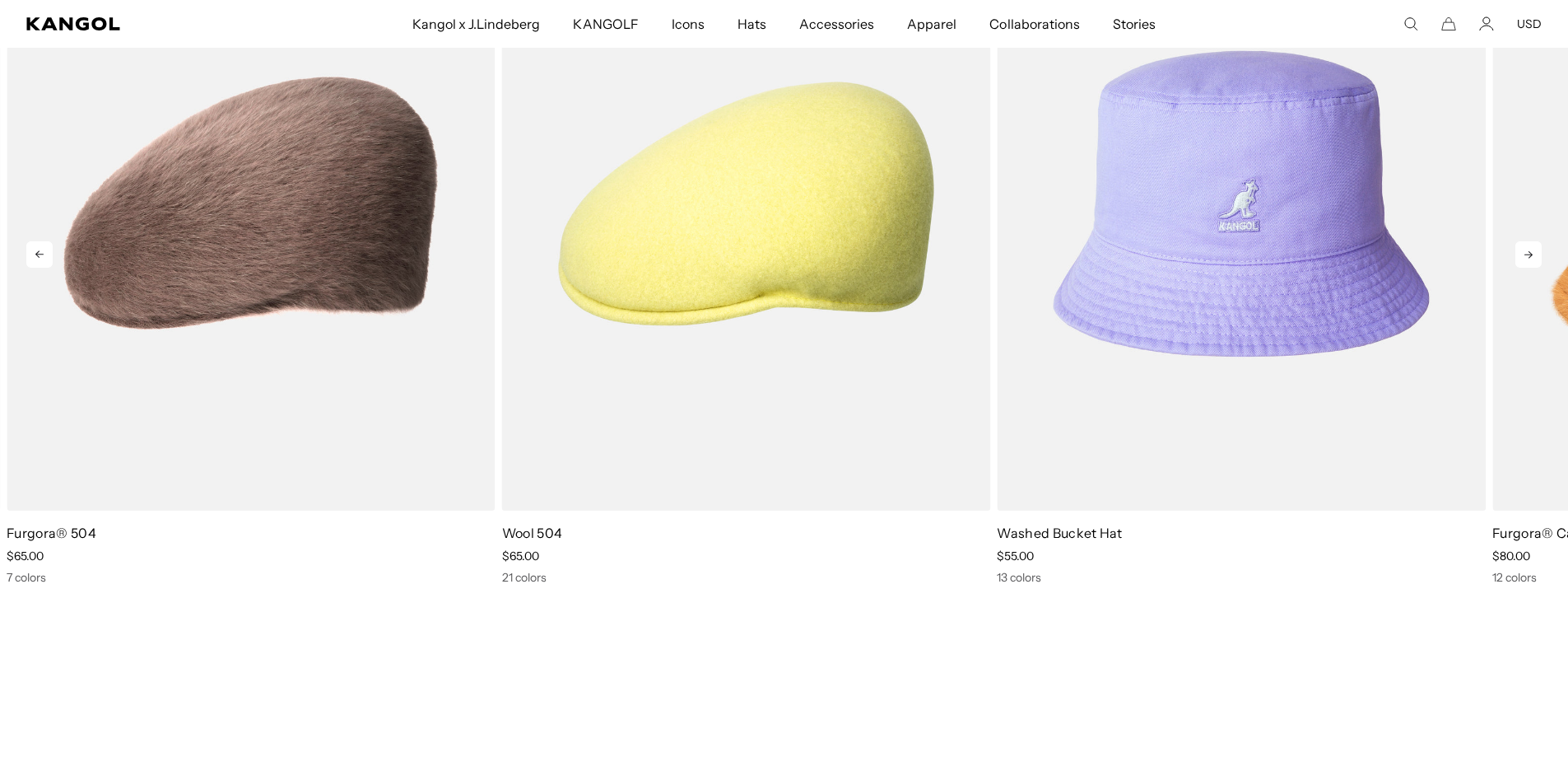
click at [1525, 255] on icon at bounding box center [1528, 254] width 26 height 27
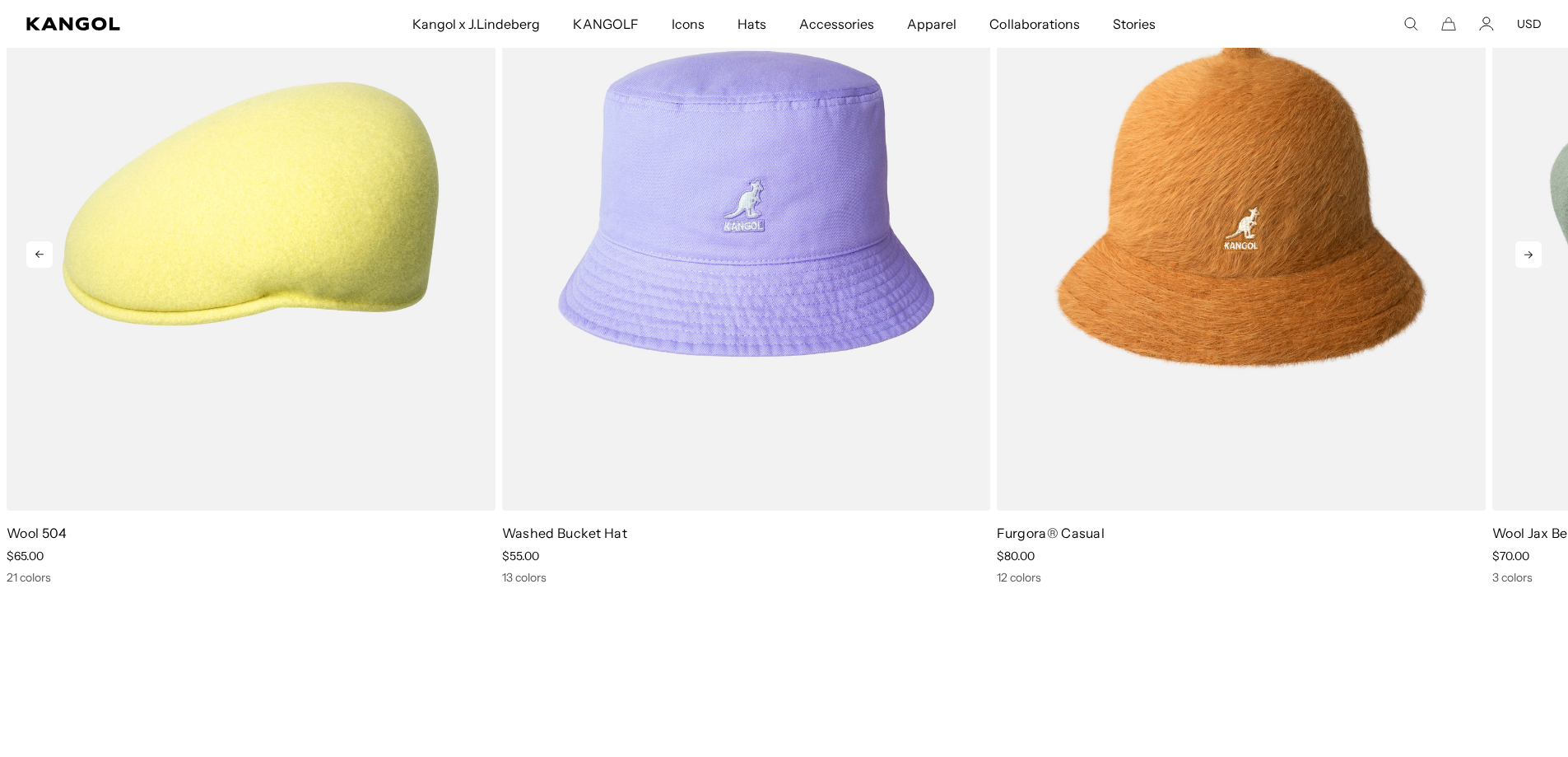
click at [1525, 255] on icon at bounding box center [1528, 254] width 26 height 27
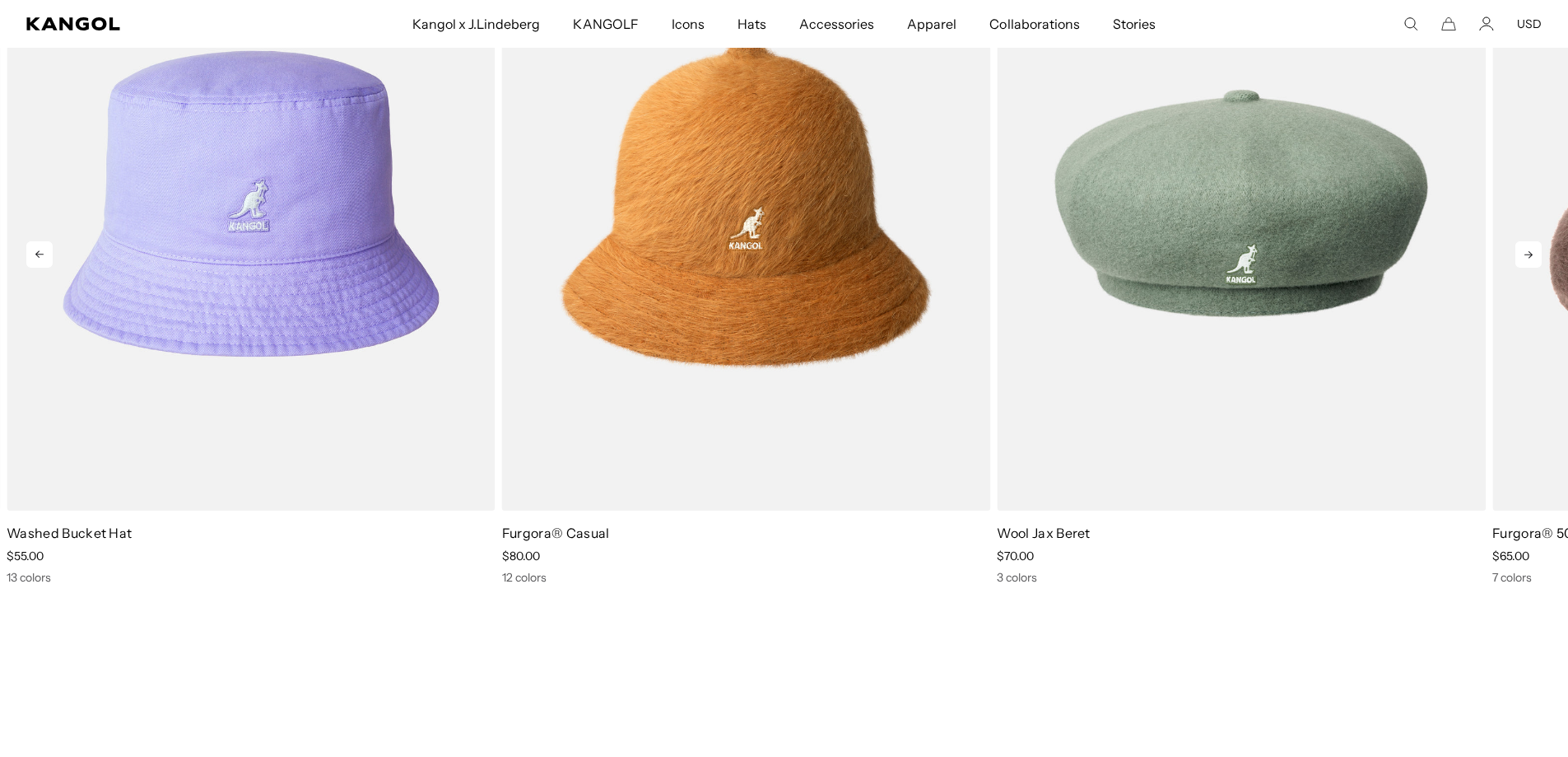
click at [1525, 255] on icon at bounding box center [1528, 254] width 26 height 27
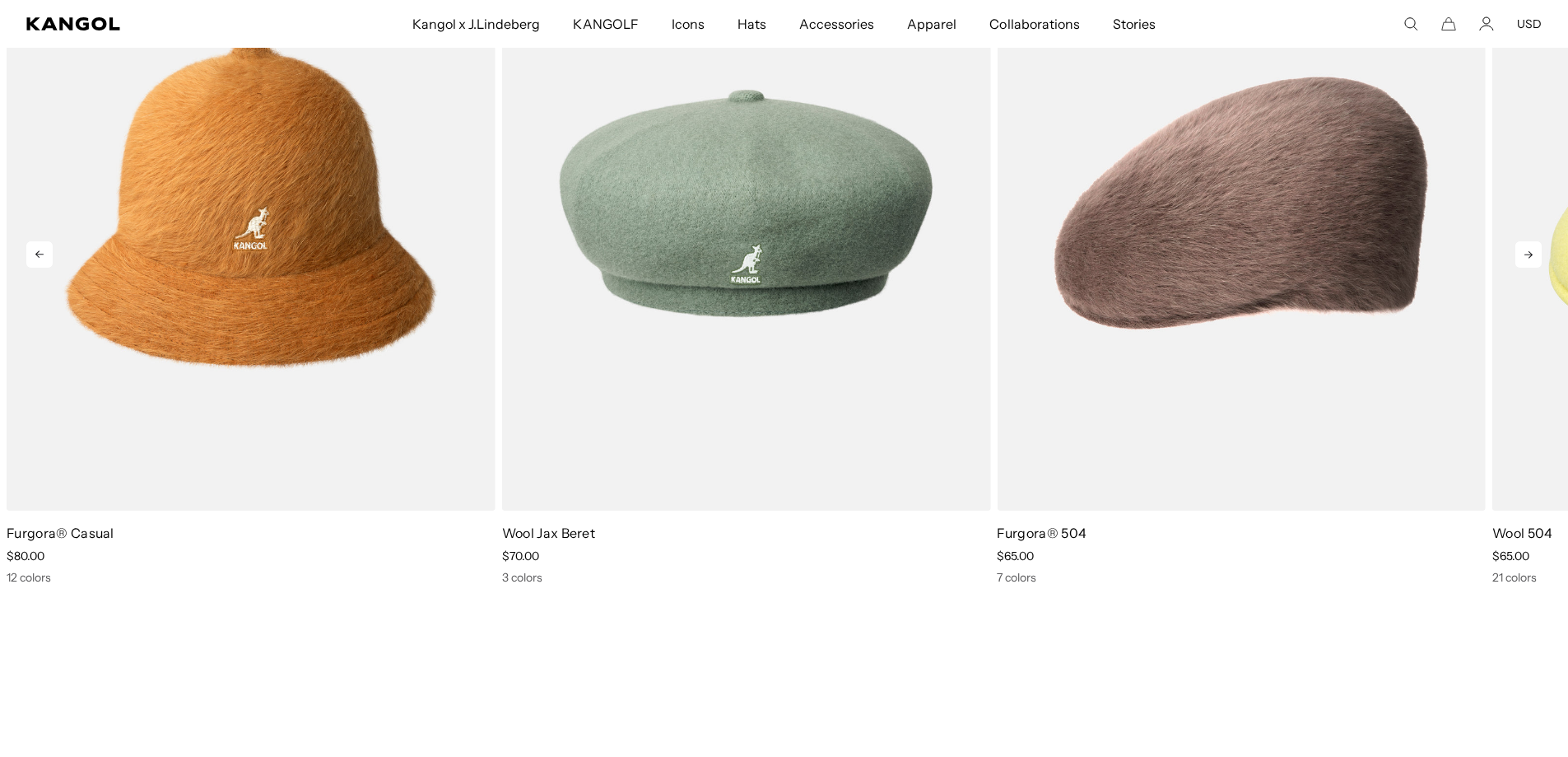
click at [1525, 255] on icon at bounding box center [1528, 254] width 26 height 27
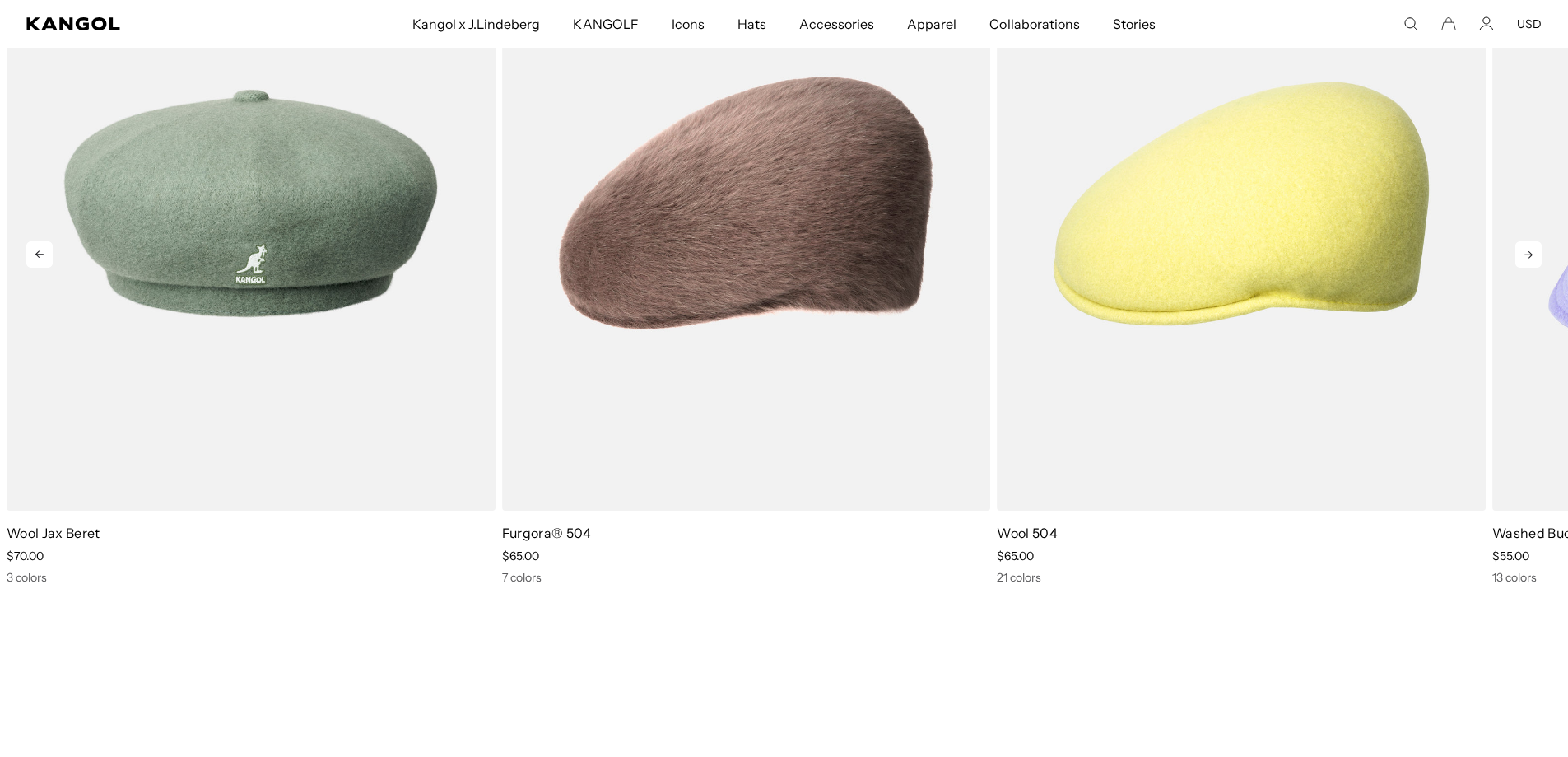
click at [1525, 255] on icon at bounding box center [1528, 254] width 26 height 27
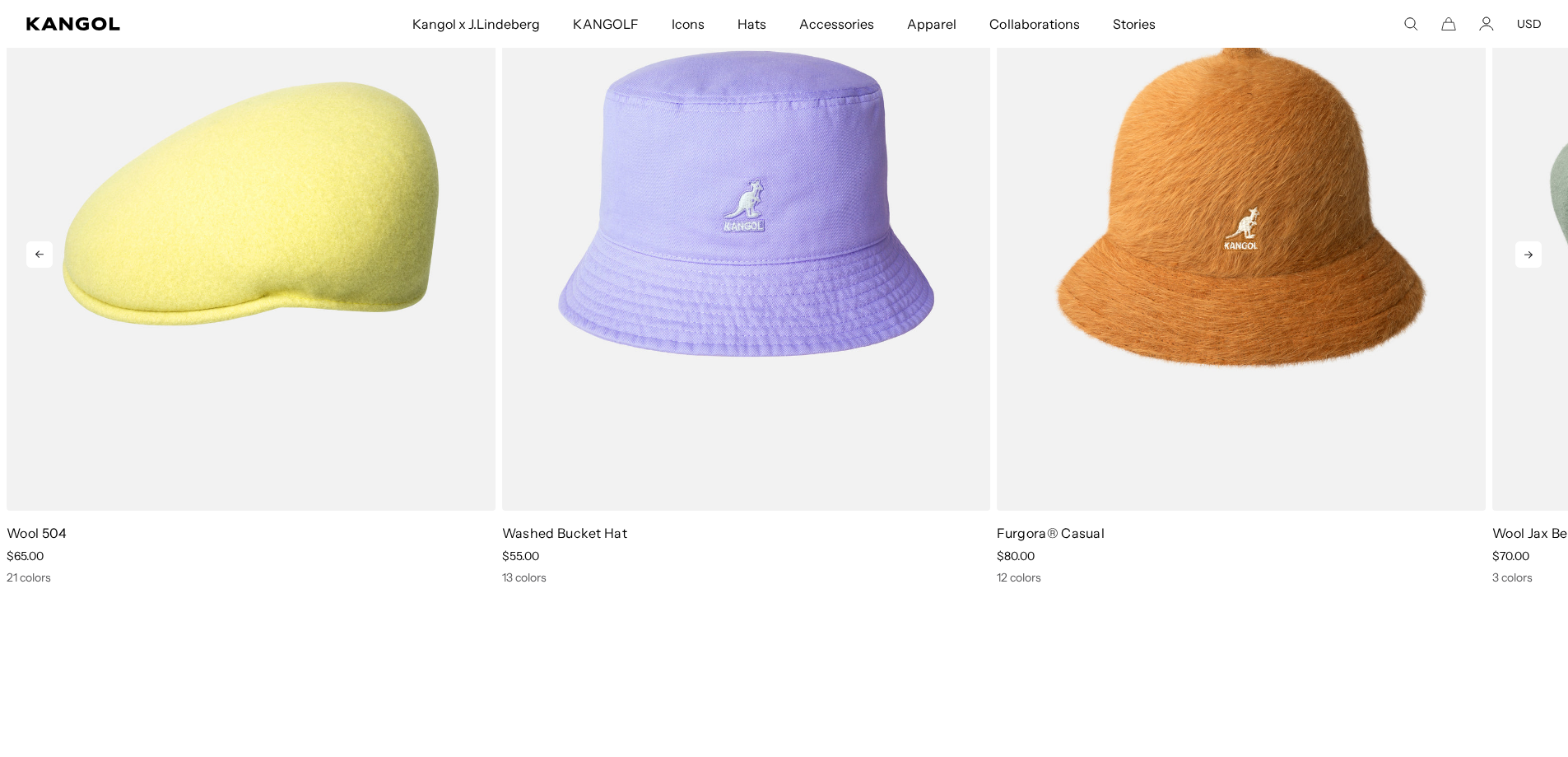
click at [1525, 255] on icon at bounding box center [1528, 254] width 26 height 27
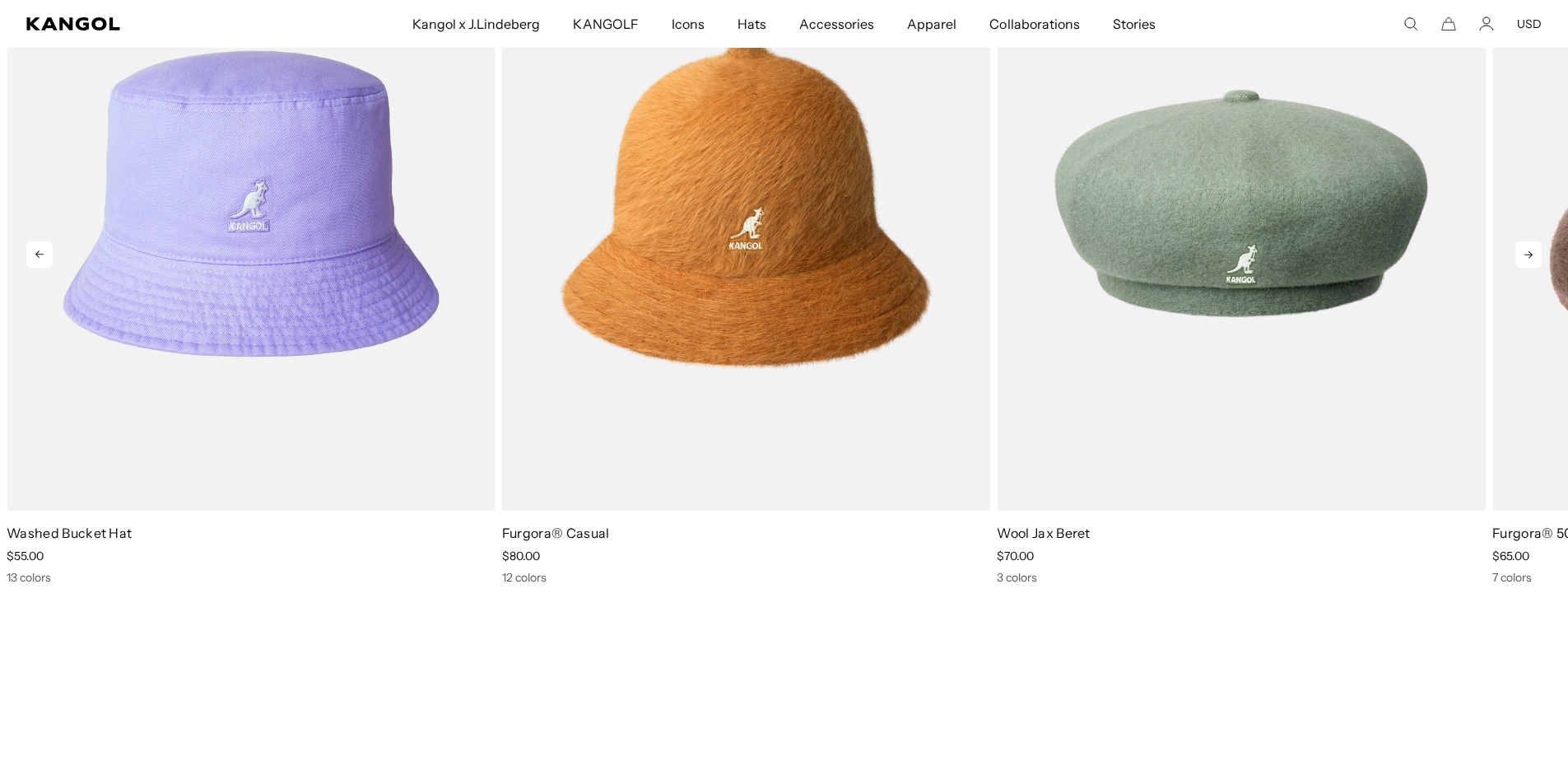
click at [1525, 255] on icon at bounding box center [1528, 254] width 26 height 27
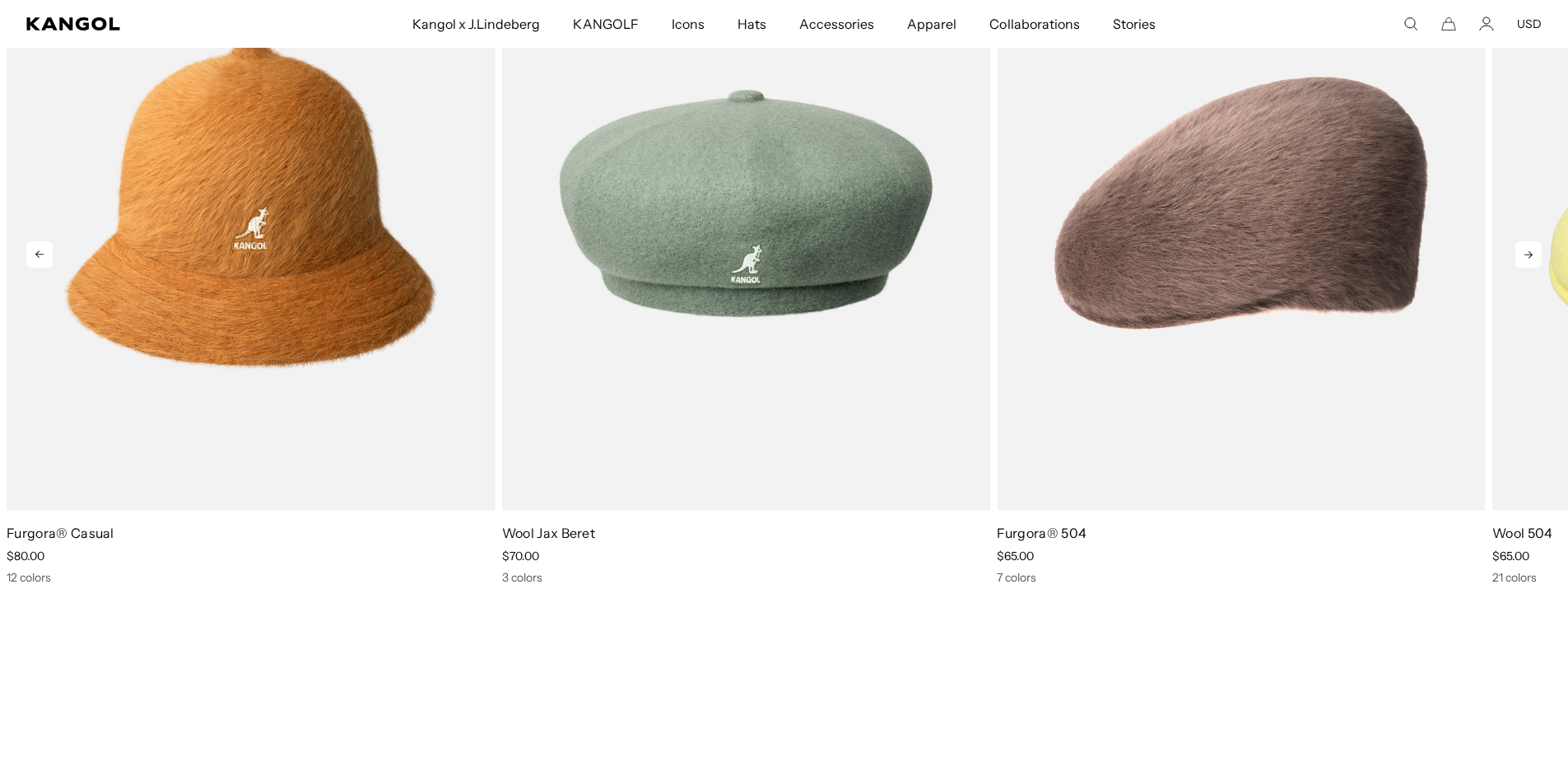
click at [1525, 255] on icon at bounding box center [1528, 254] width 26 height 27
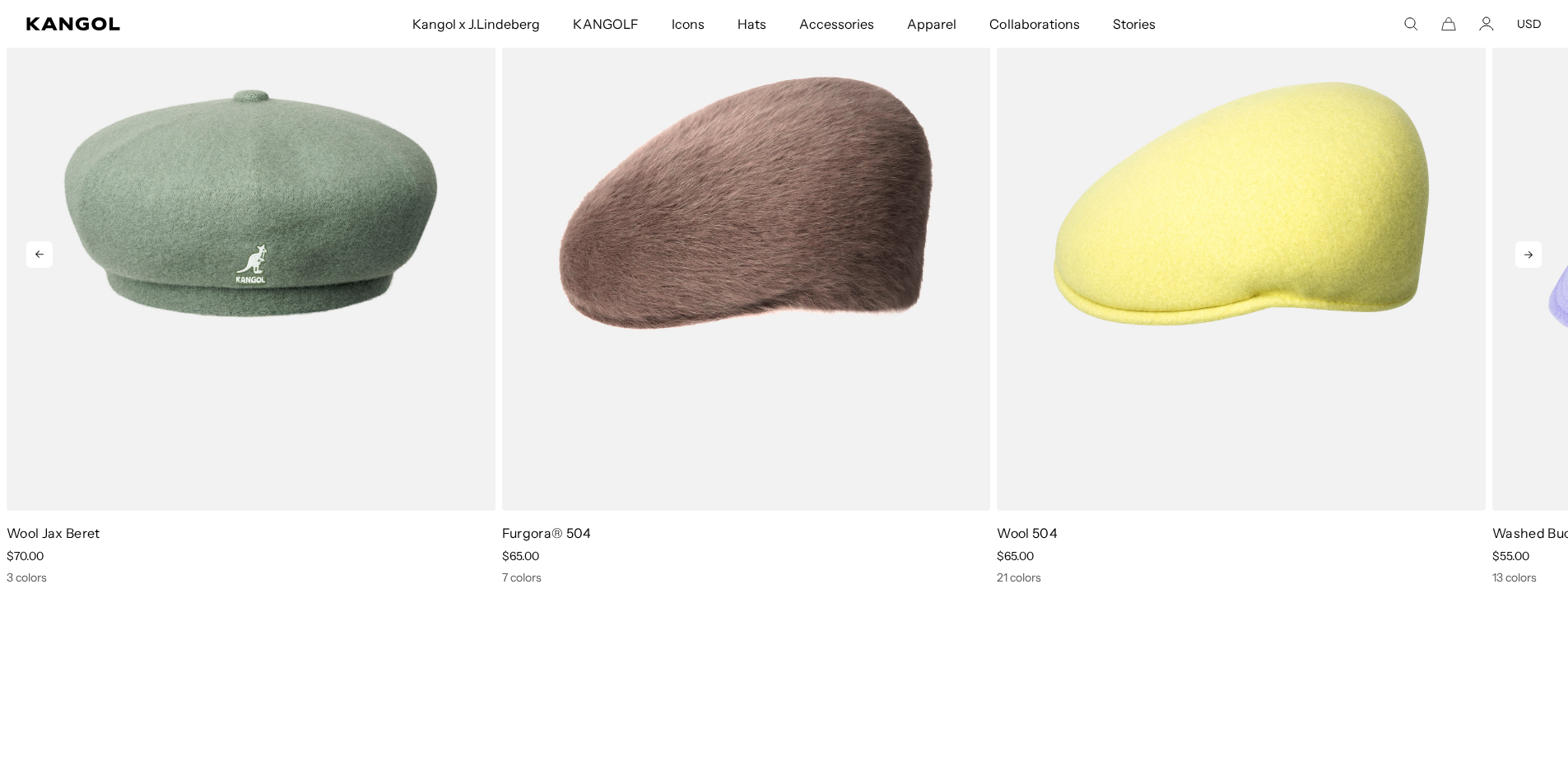
click at [1525, 255] on icon at bounding box center [1528, 254] width 26 height 27
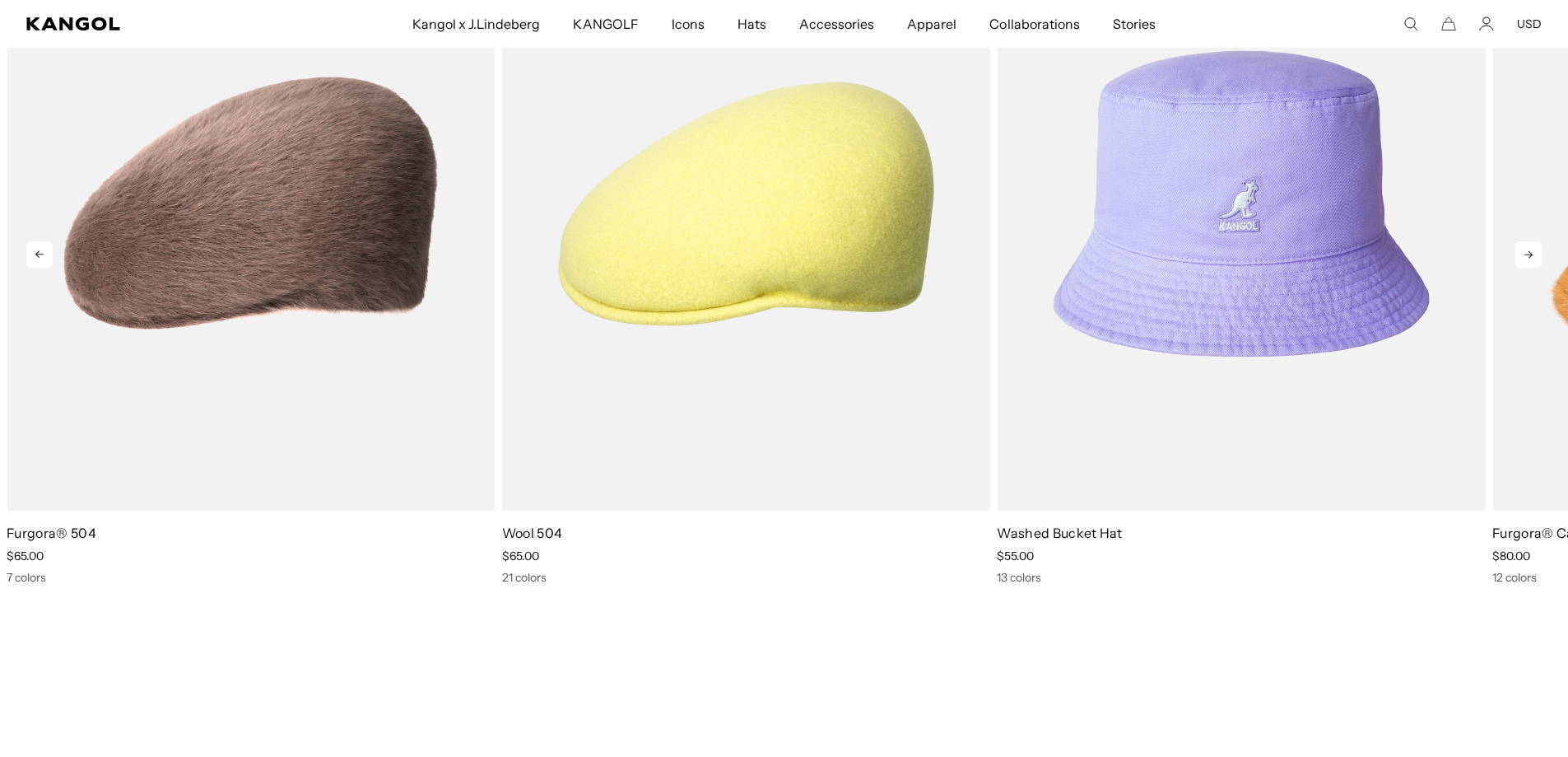
click at [1525, 255] on icon at bounding box center [1528, 254] width 26 height 27
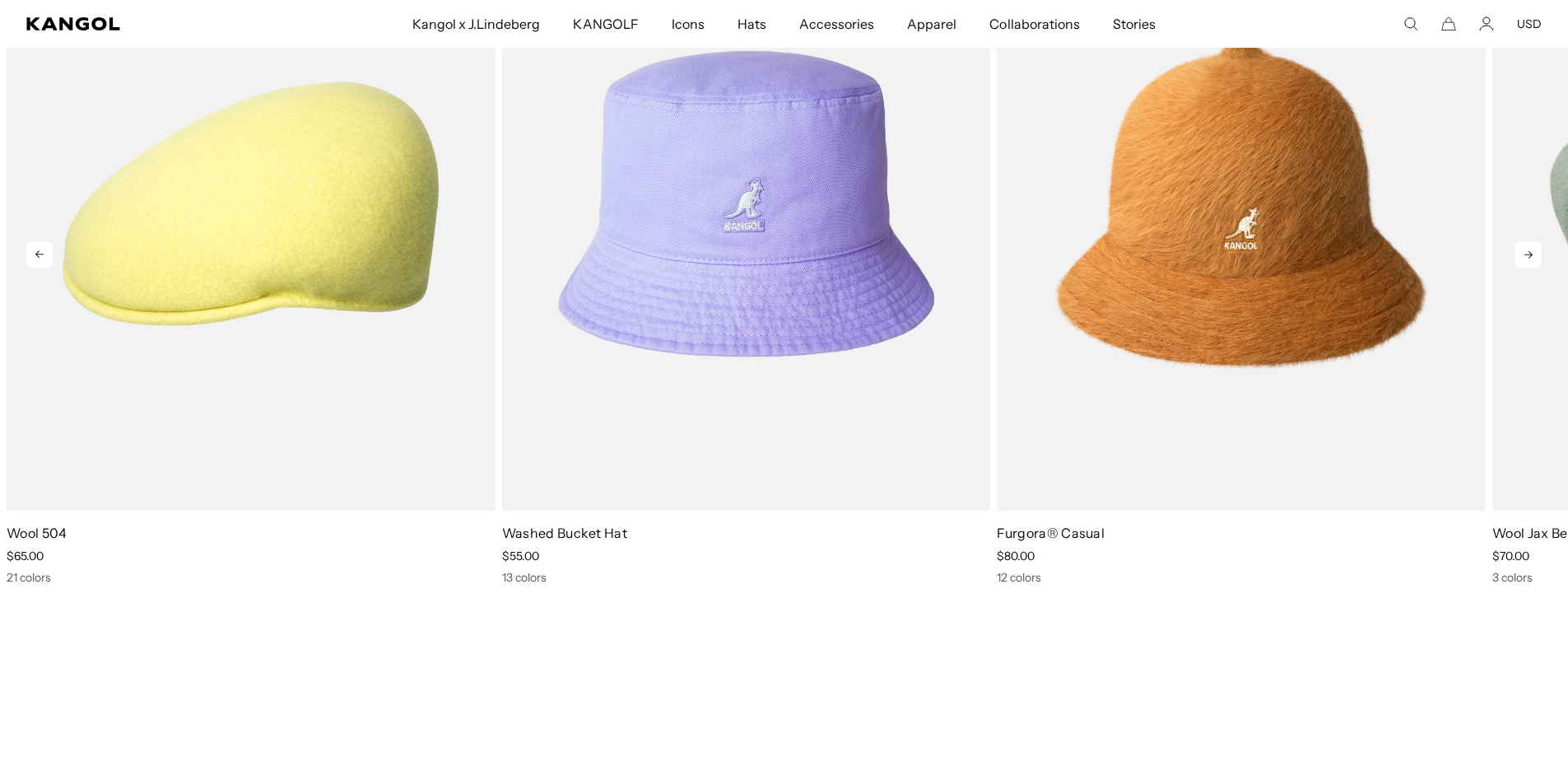
click at [1525, 255] on icon at bounding box center [1528, 254] width 26 height 27
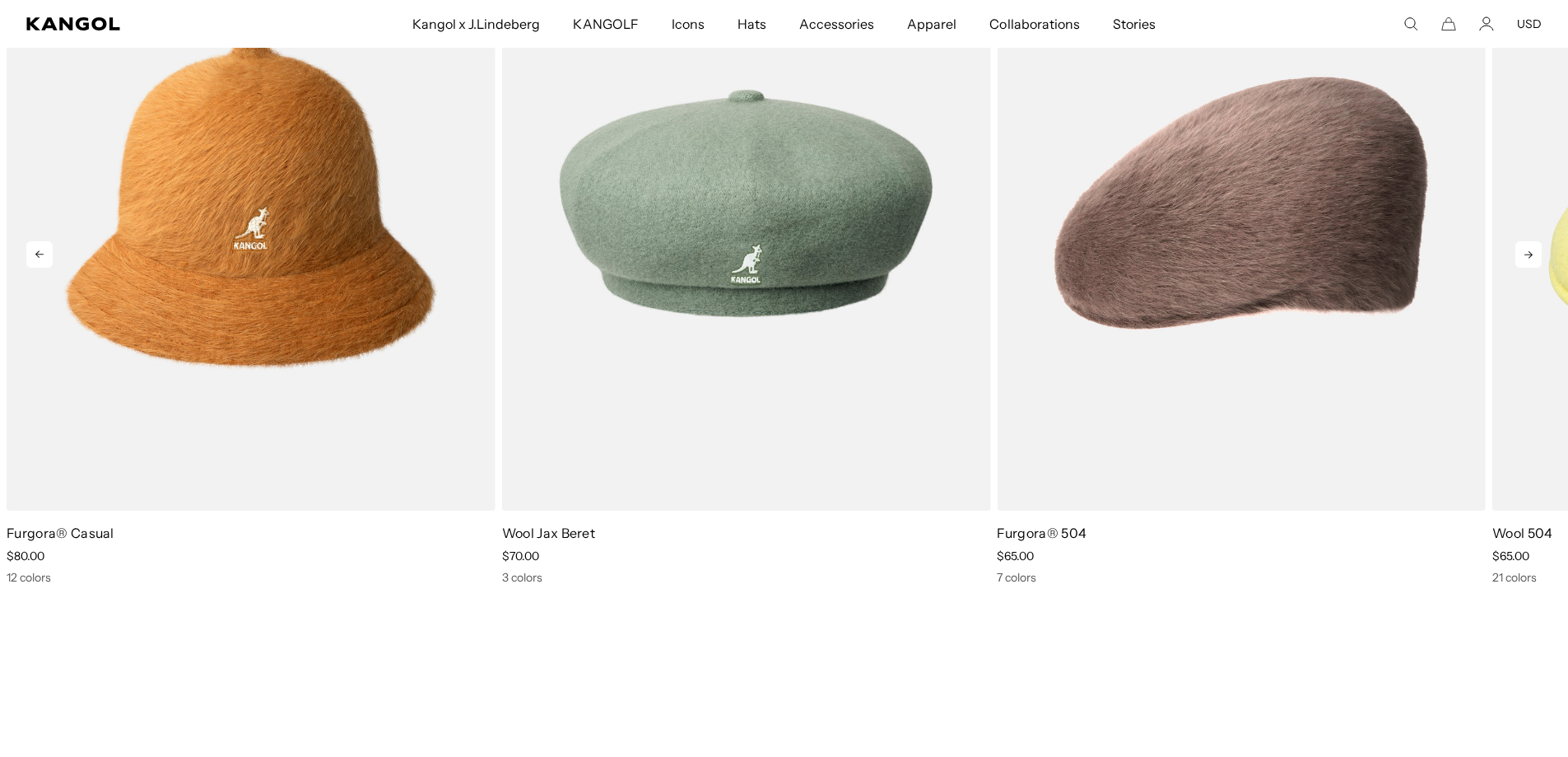
click at [1525, 255] on icon at bounding box center [1528, 254] width 26 height 27
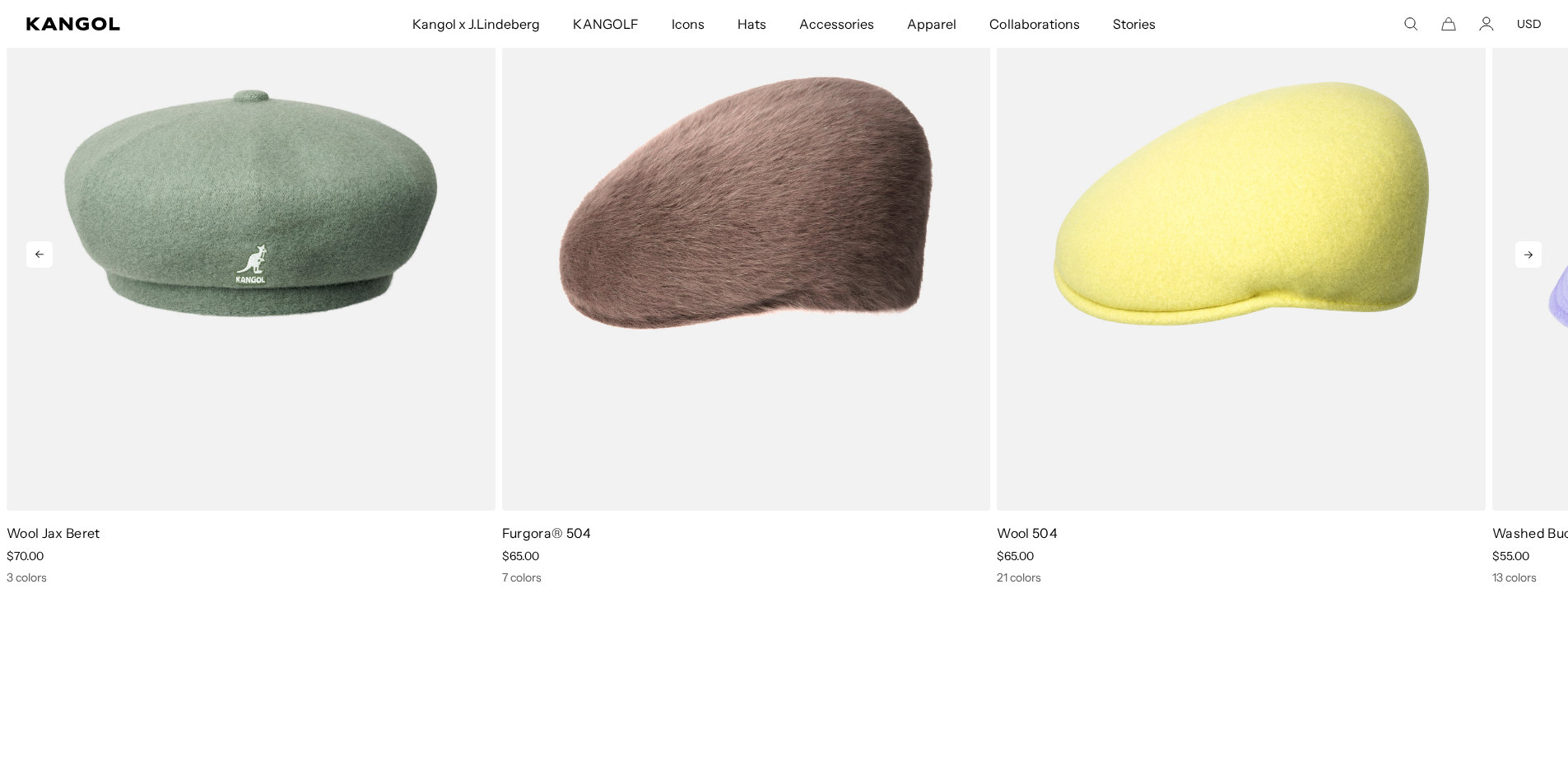
click at [1525, 255] on icon at bounding box center [1528, 254] width 26 height 27
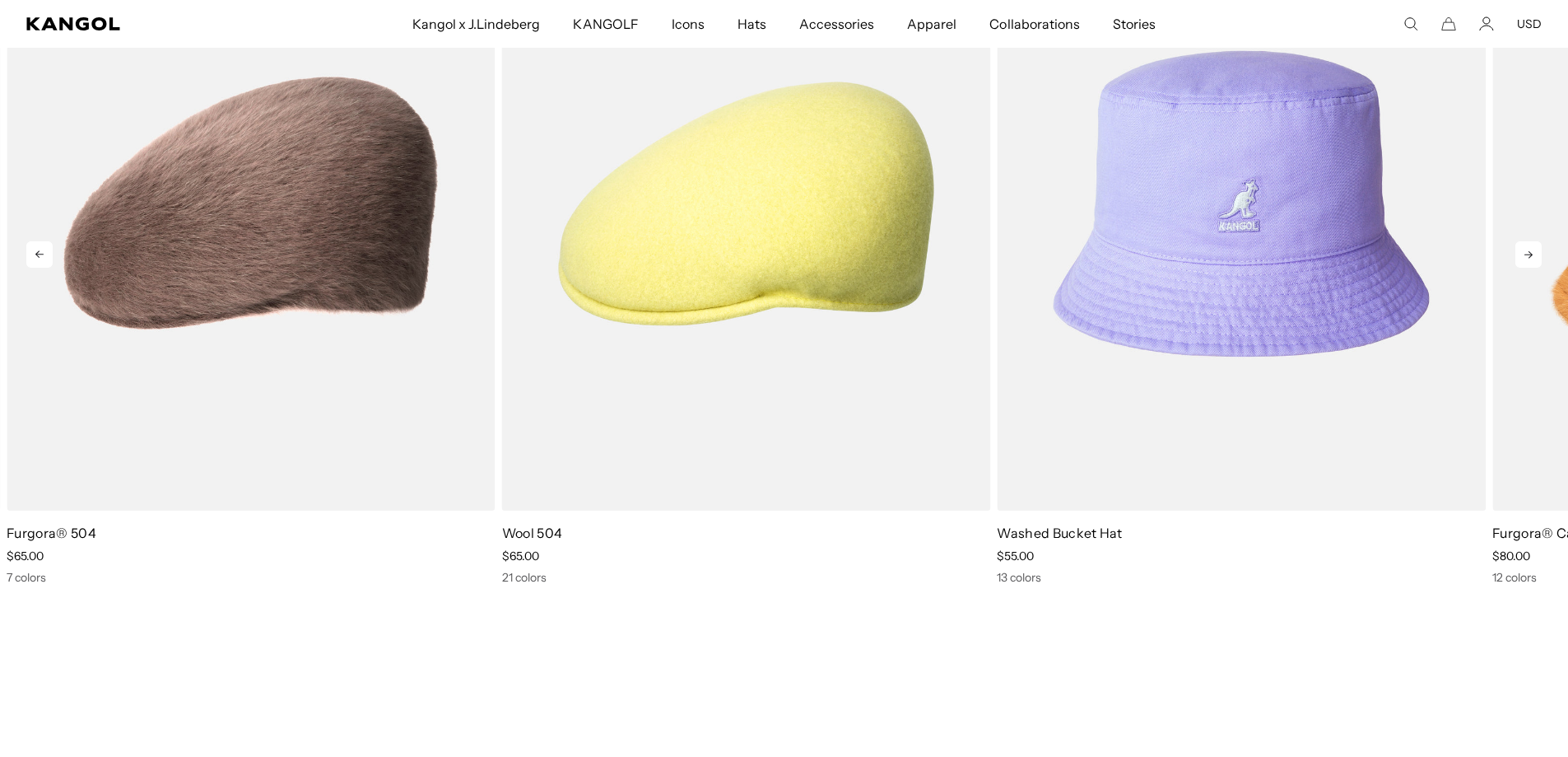
click at [1525, 255] on icon at bounding box center [1528, 254] width 26 height 27
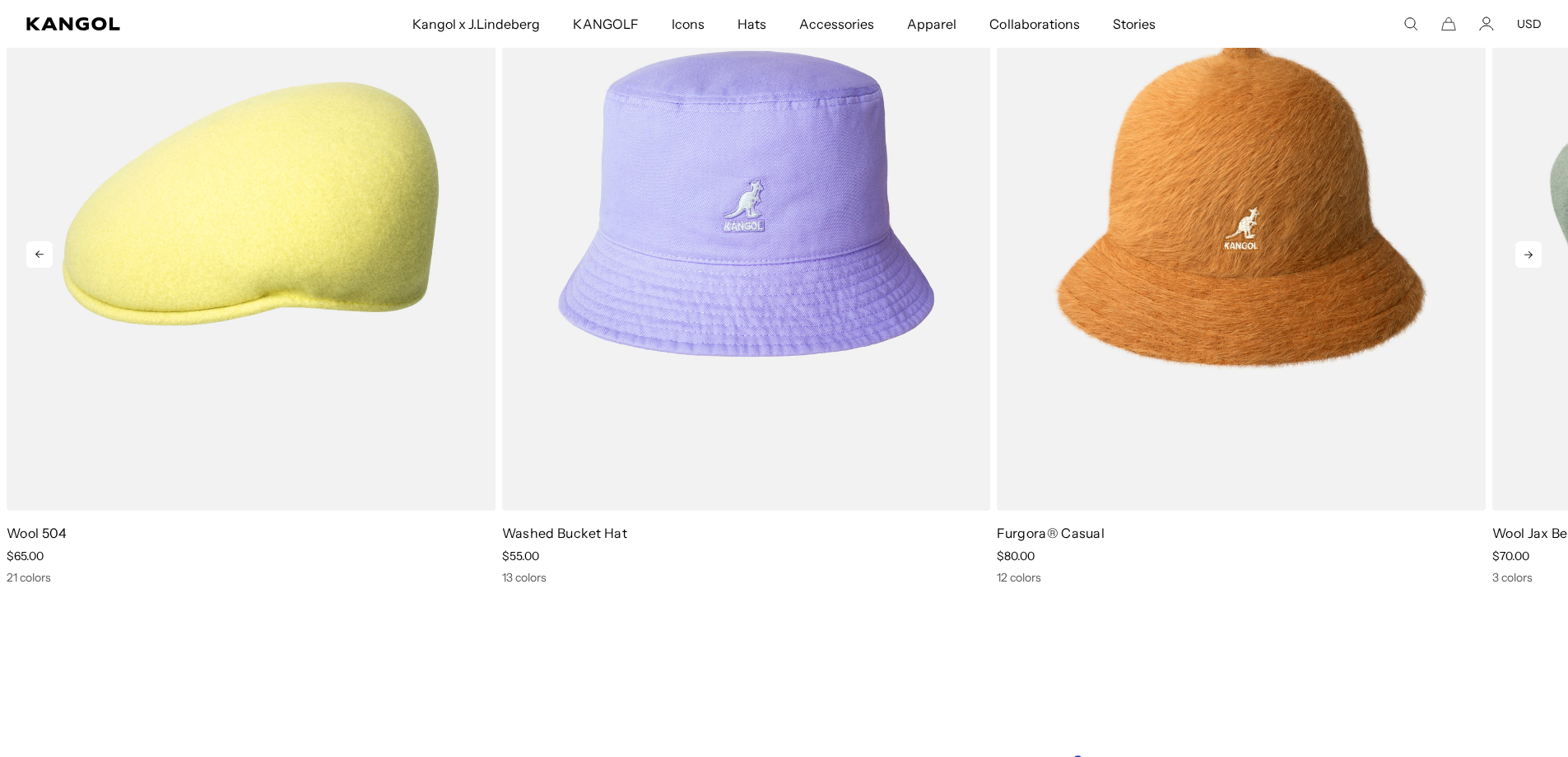
click at [1525, 255] on icon at bounding box center [1528, 254] width 26 height 27
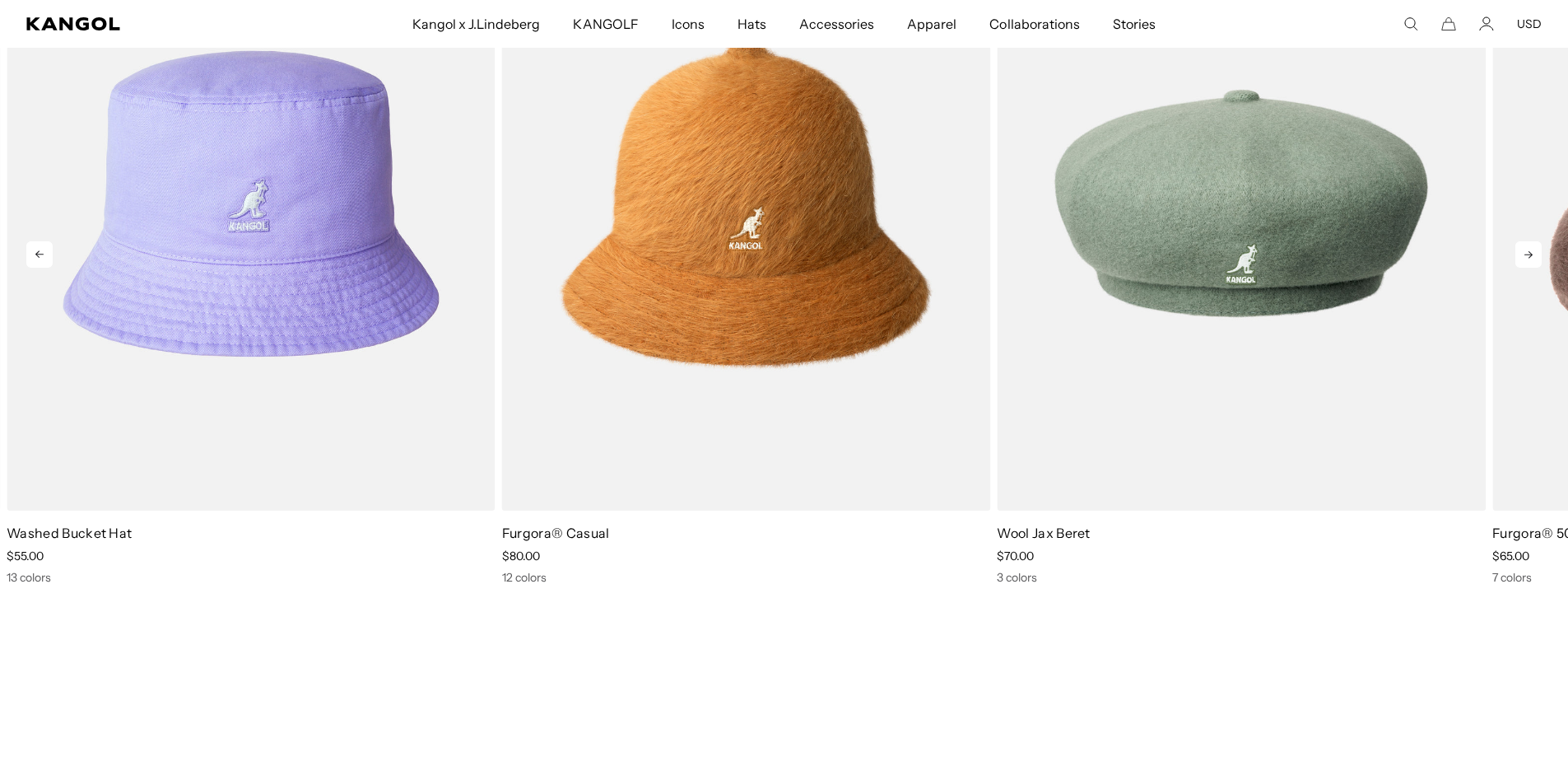
click at [1525, 255] on icon at bounding box center [1528, 254] width 26 height 27
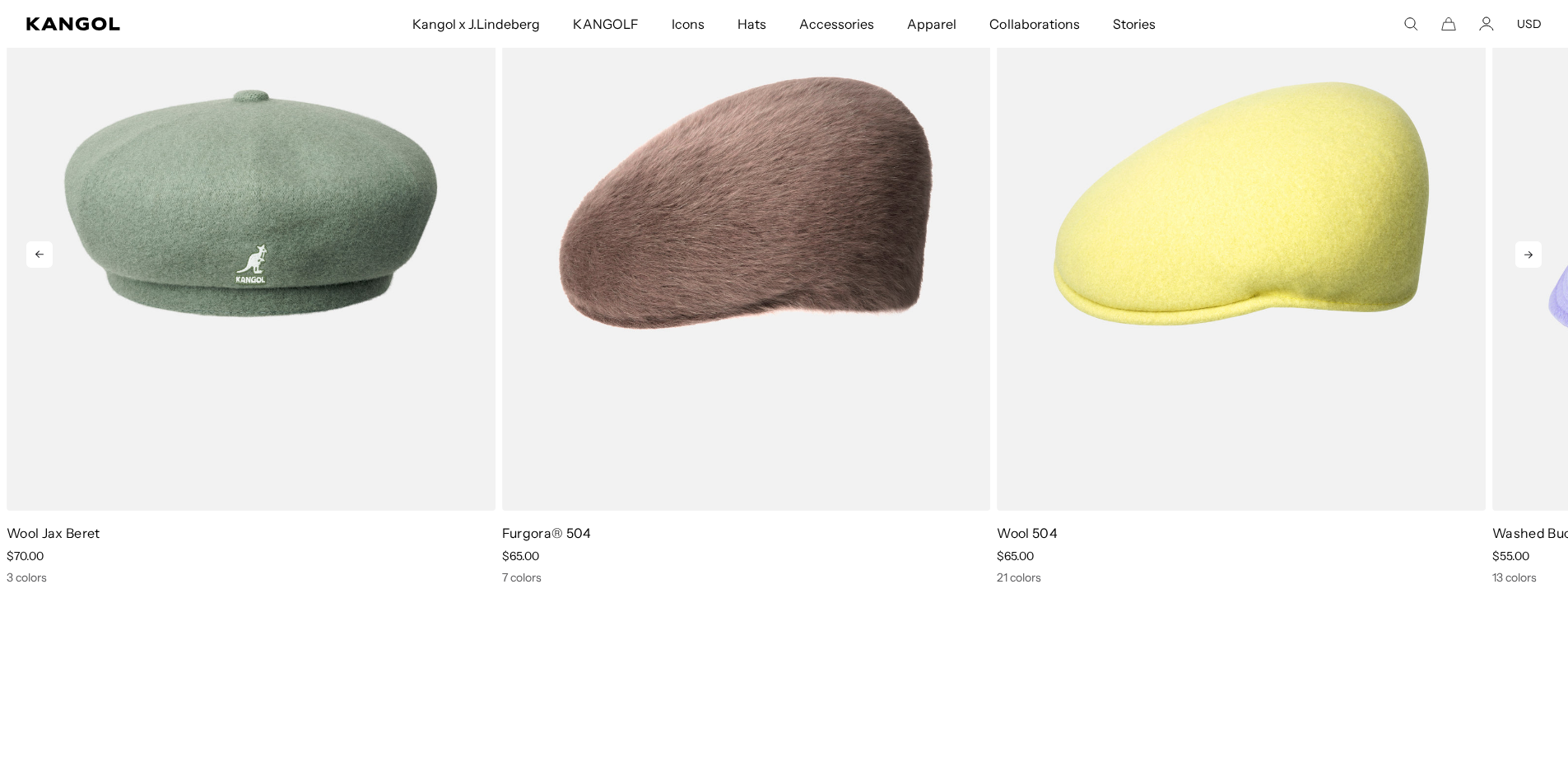
click at [1525, 255] on icon at bounding box center [1528, 254] width 26 height 27
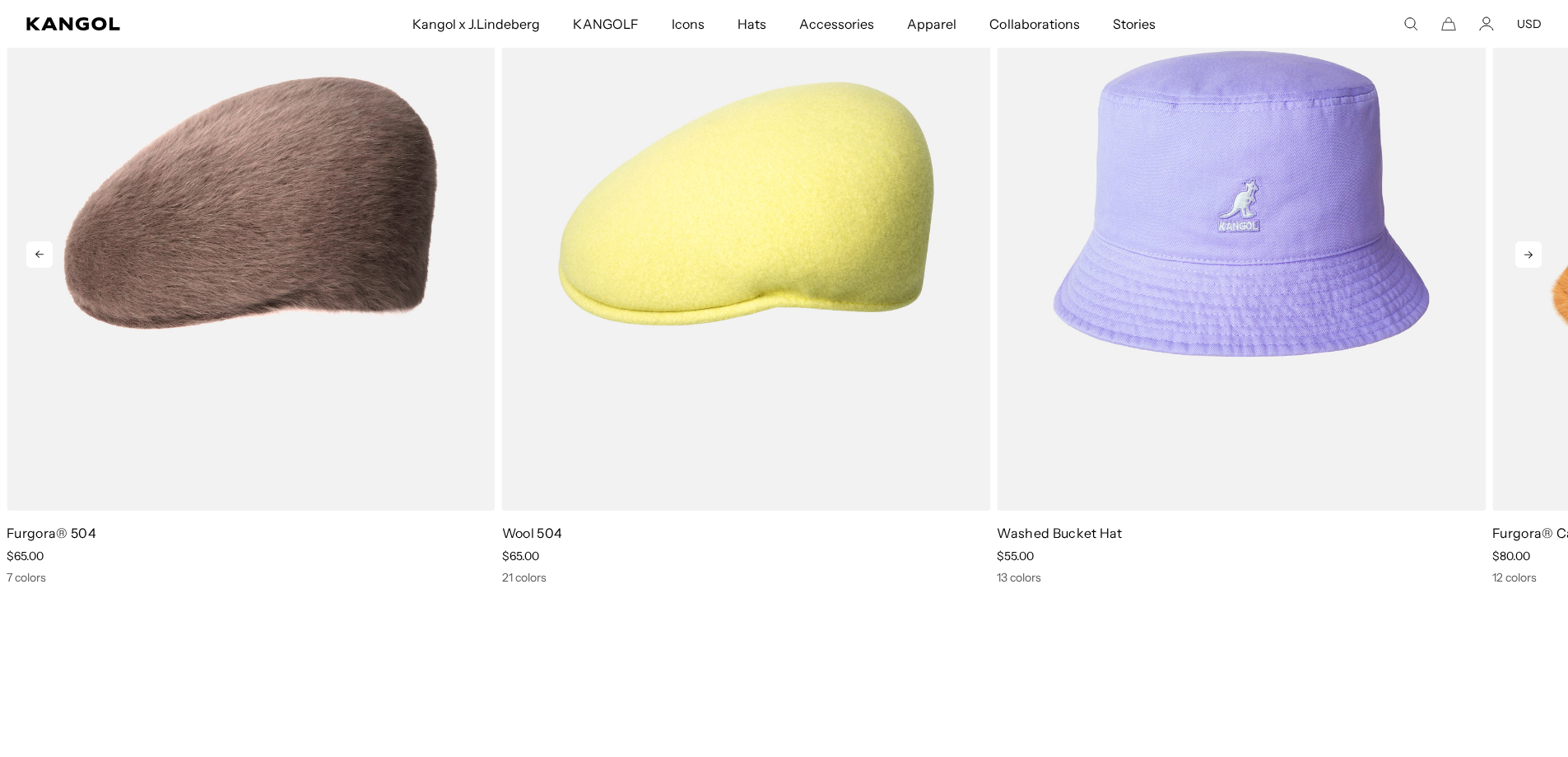
click at [1525, 255] on icon at bounding box center [1528, 254] width 26 height 27
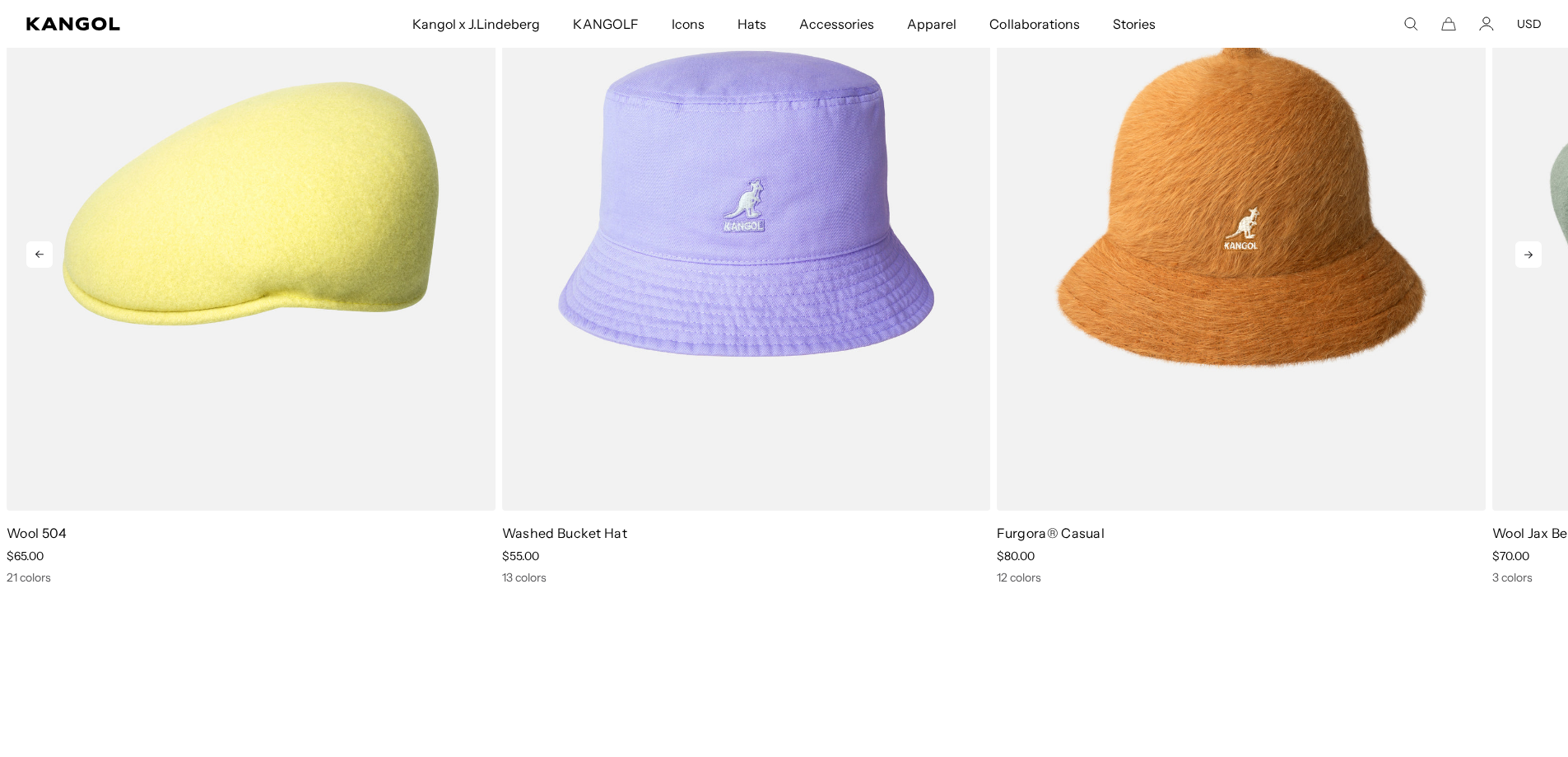
click at [1525, 255] on icon at bounding box center [1528, 254] width 26 height 27
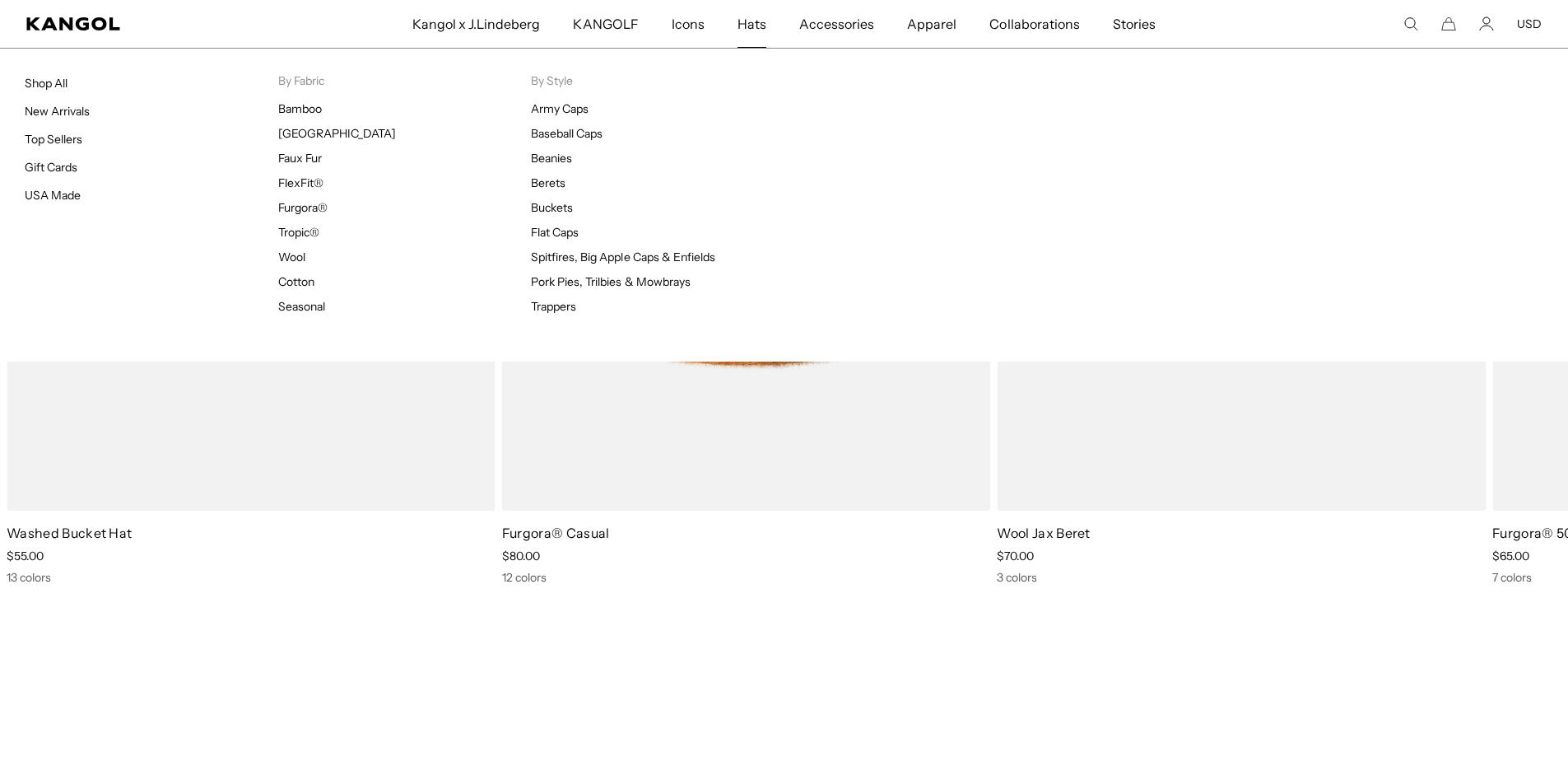
click at [754, 22] on span "Hats" at bounding box center [752, 24] width 28 height 48
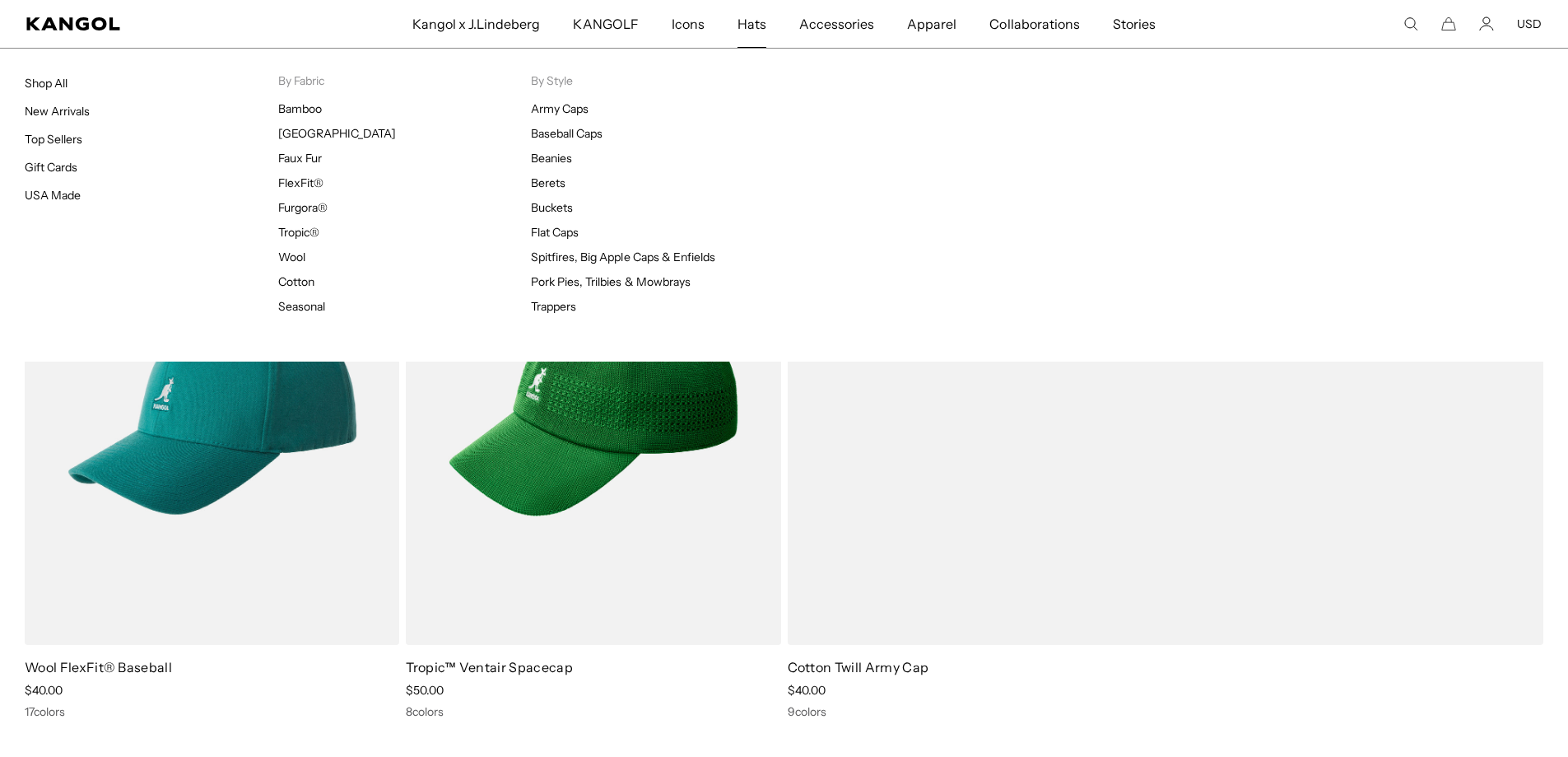
scroll to position [0, 340]
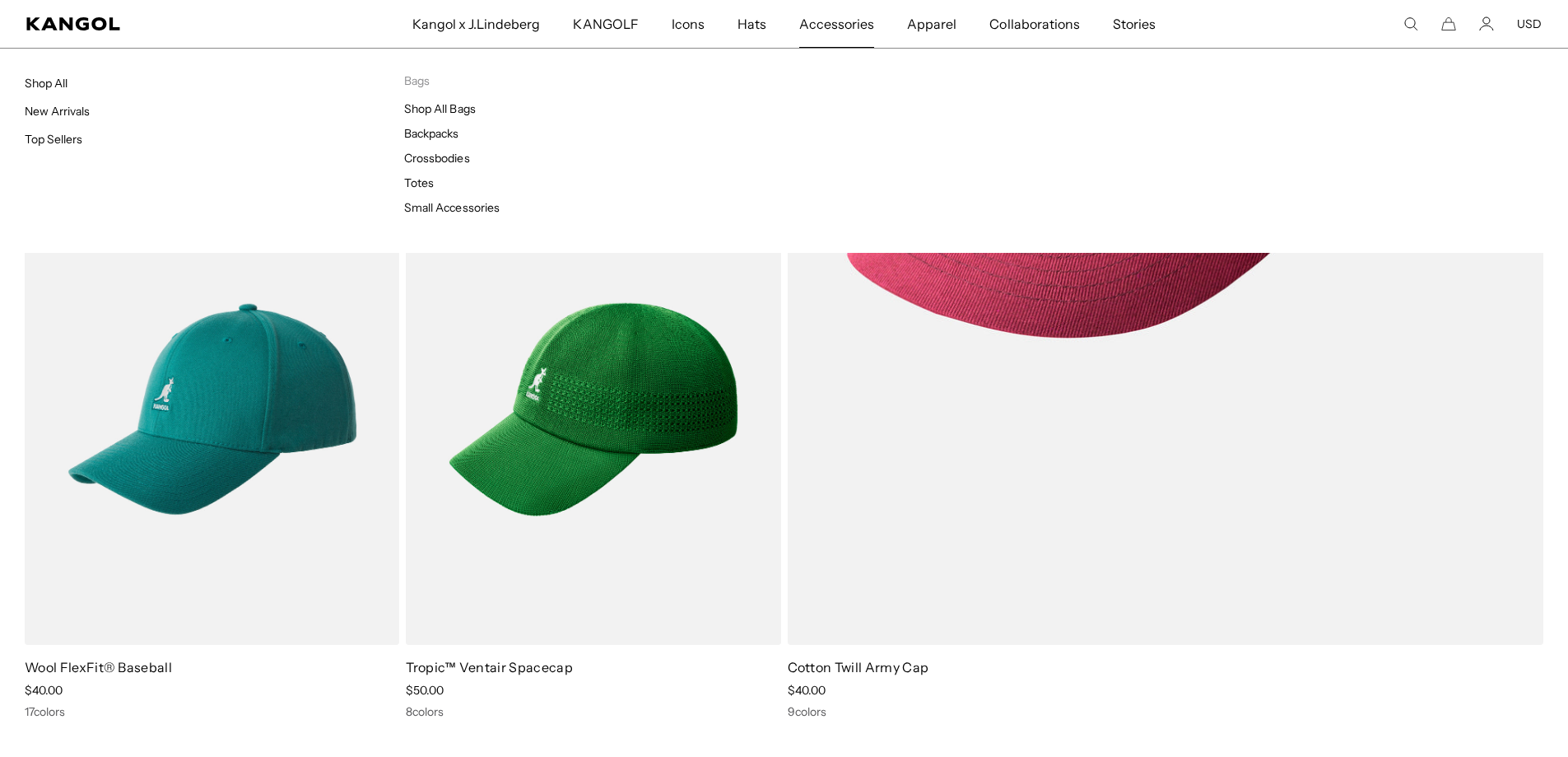
click at [852, 22] on span "Accessories" at bounding box center [837, 24] width 75 height 48
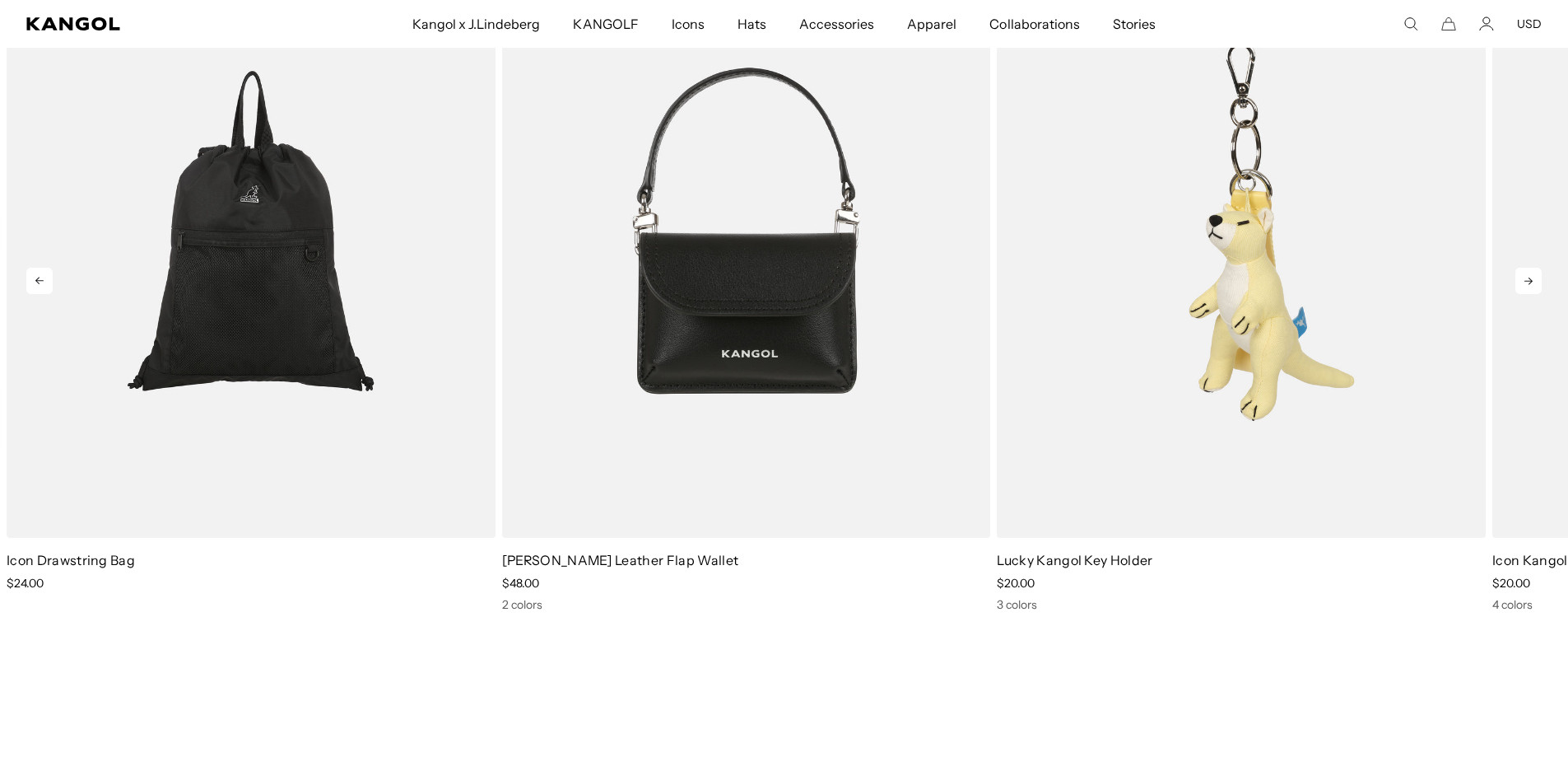
scroll to position [0, 340]
click at [1530, 284] on icon at bounding box center [1529, 282] width 8 height 8
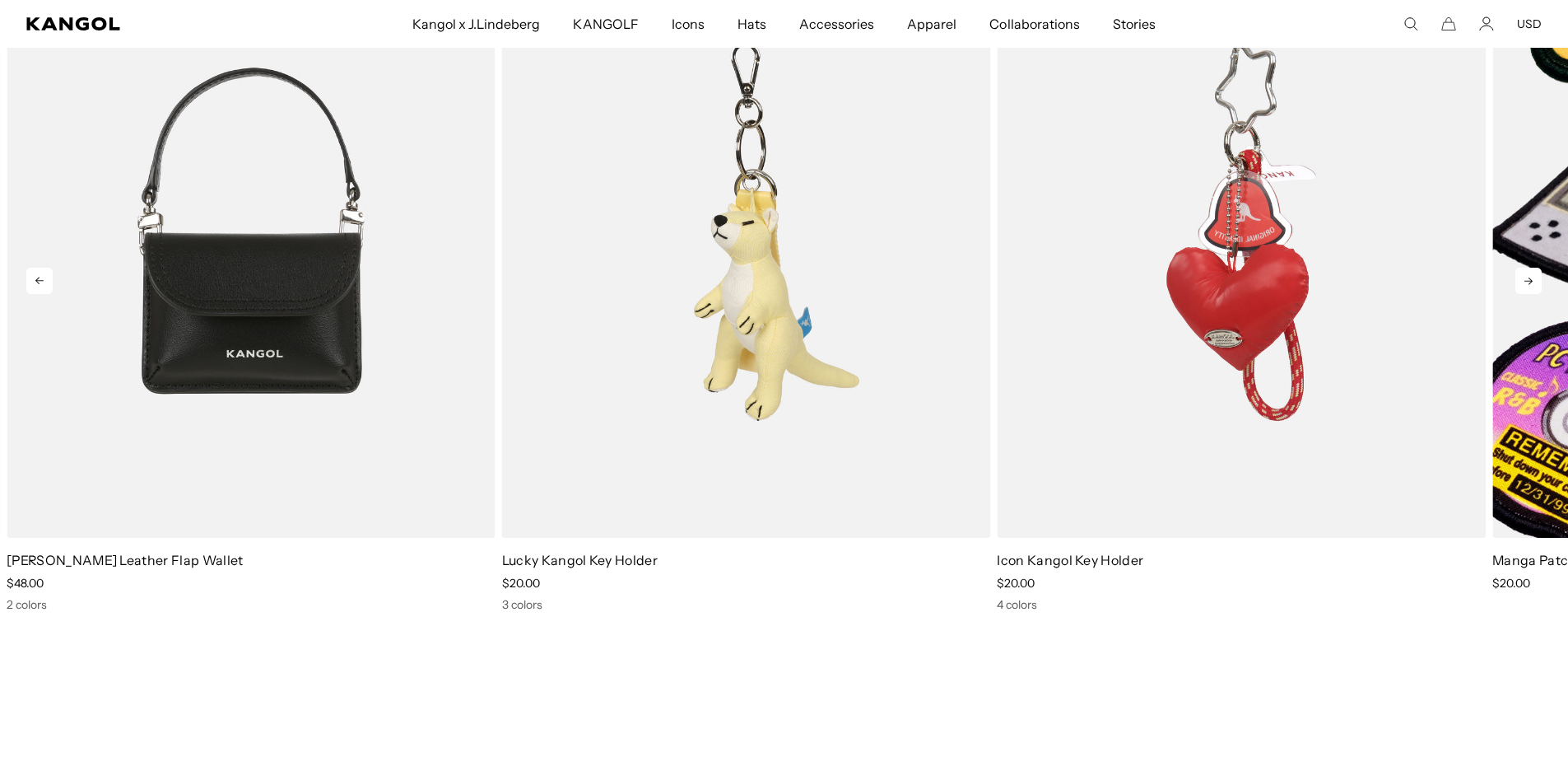
click at [1530, 284] on icon at bounding box center [1529, 282] width 8 height 8
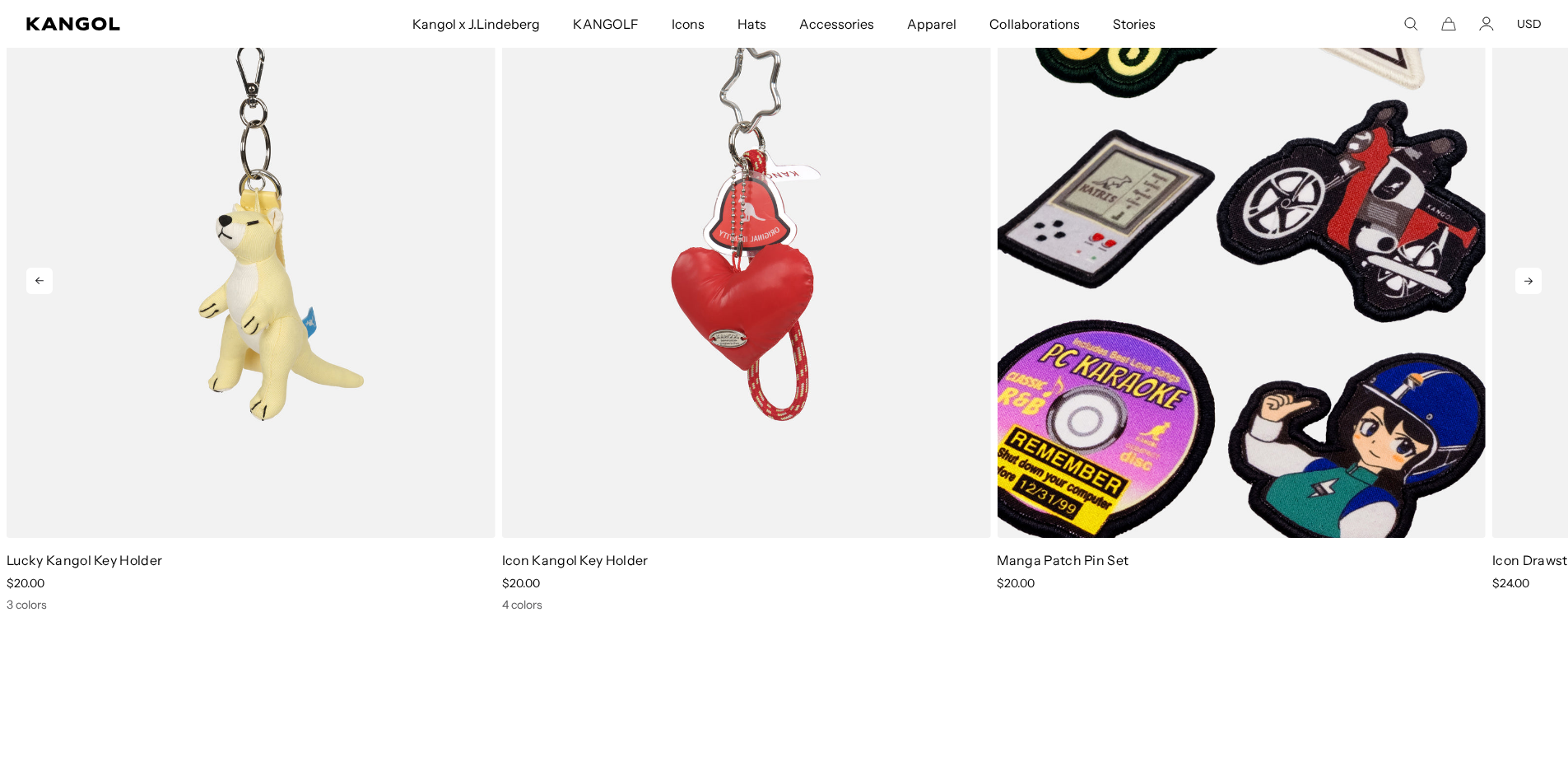
click at [1530, 284] on icon at bounding box center [1529, 282] width 8 height 8
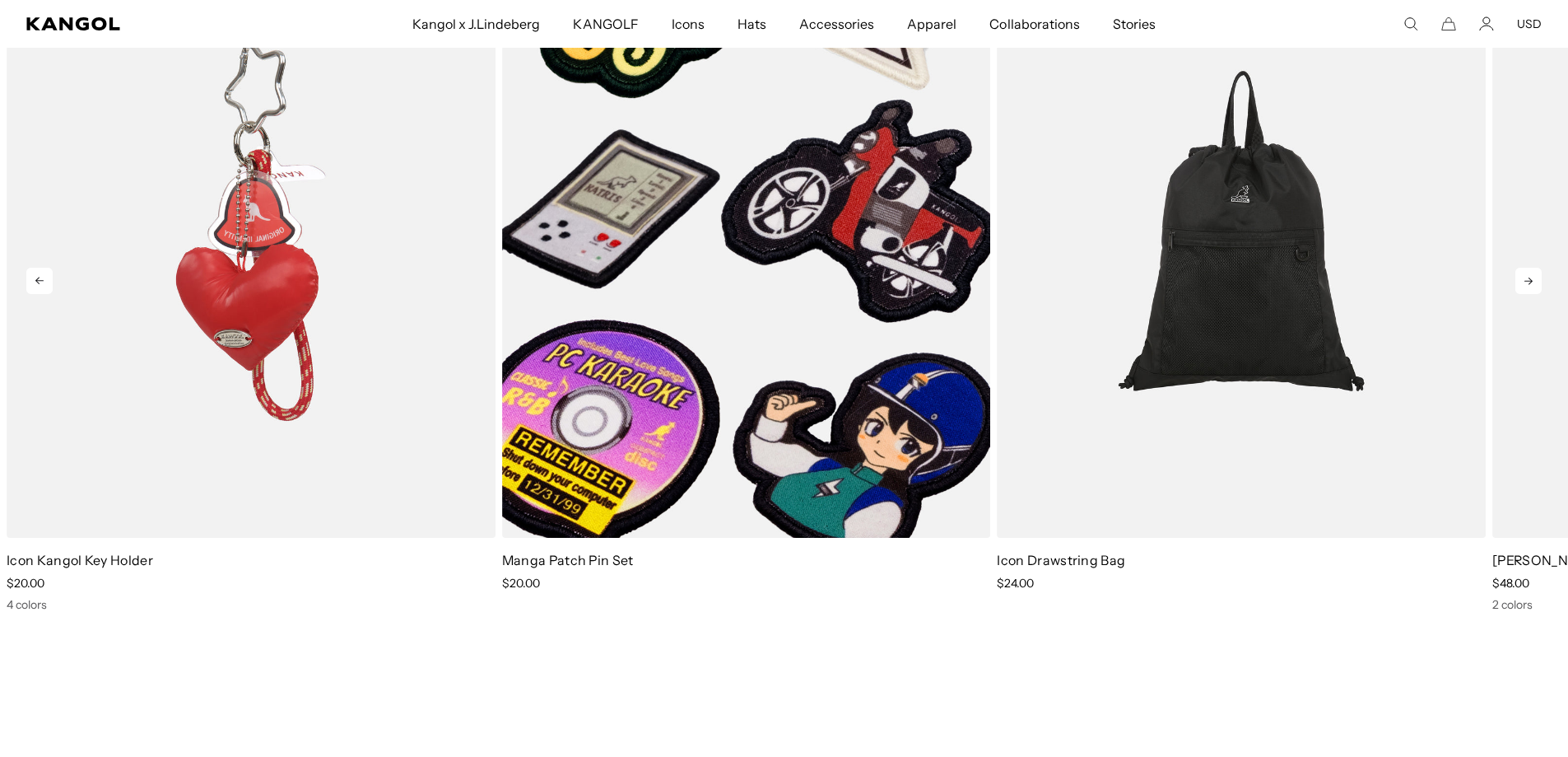
click at [1530, 284] on icon at bounding box center [1529, 282] width 8 height 8
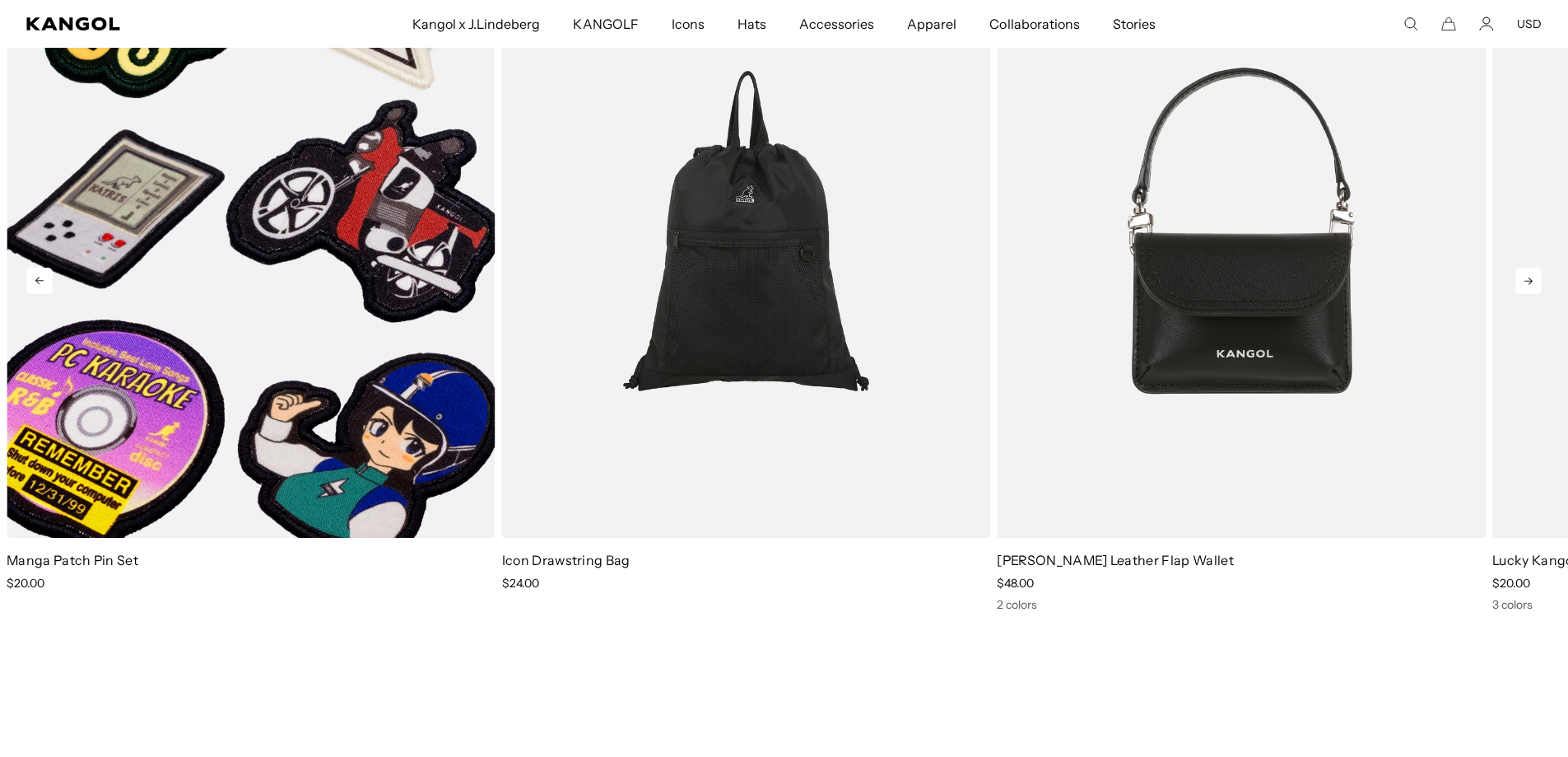
click at [1530, 284] on icon at bounding box center [1529, 282] width 8 height 8
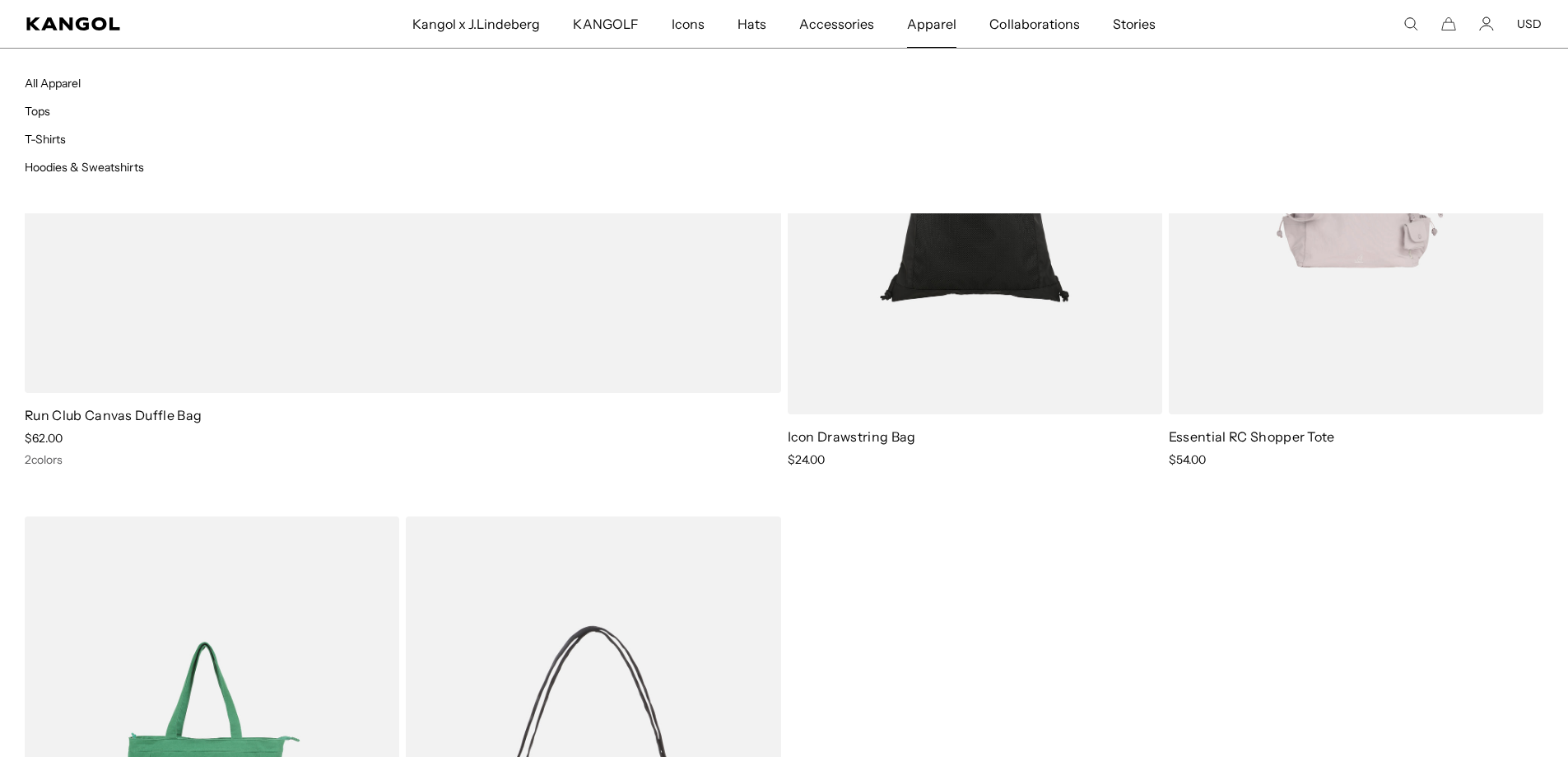
click at [935, 23] on span "Apparel" at bounding box center [931, 24] width 49 height 48
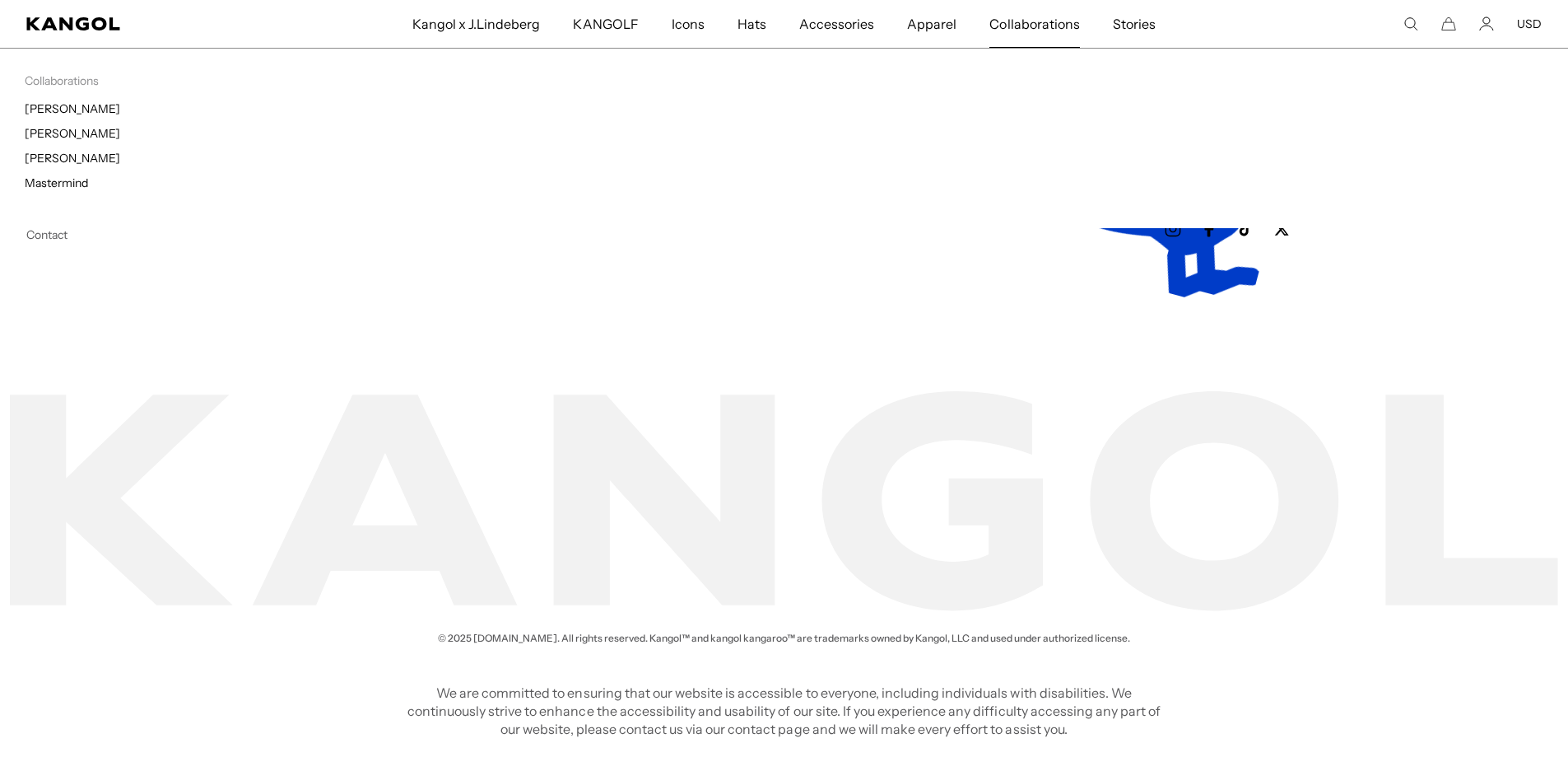
scroll to position [0, 340]
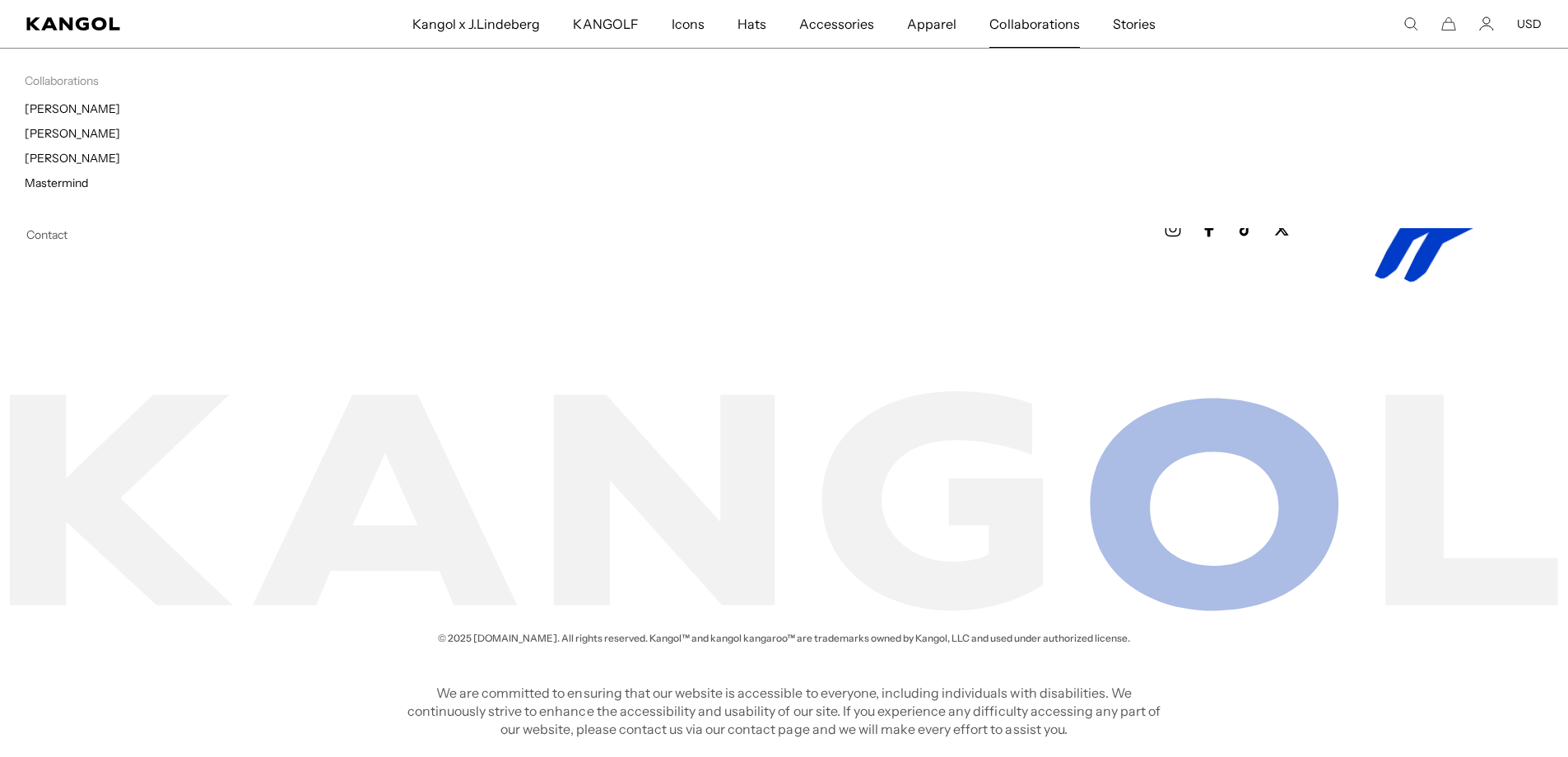
click at [1025, 27] on span "Collaborations" at bounding box center [1033, 24] width 89 height 48
